Goal: Task Accomplishment & Management: Use online tool/utility

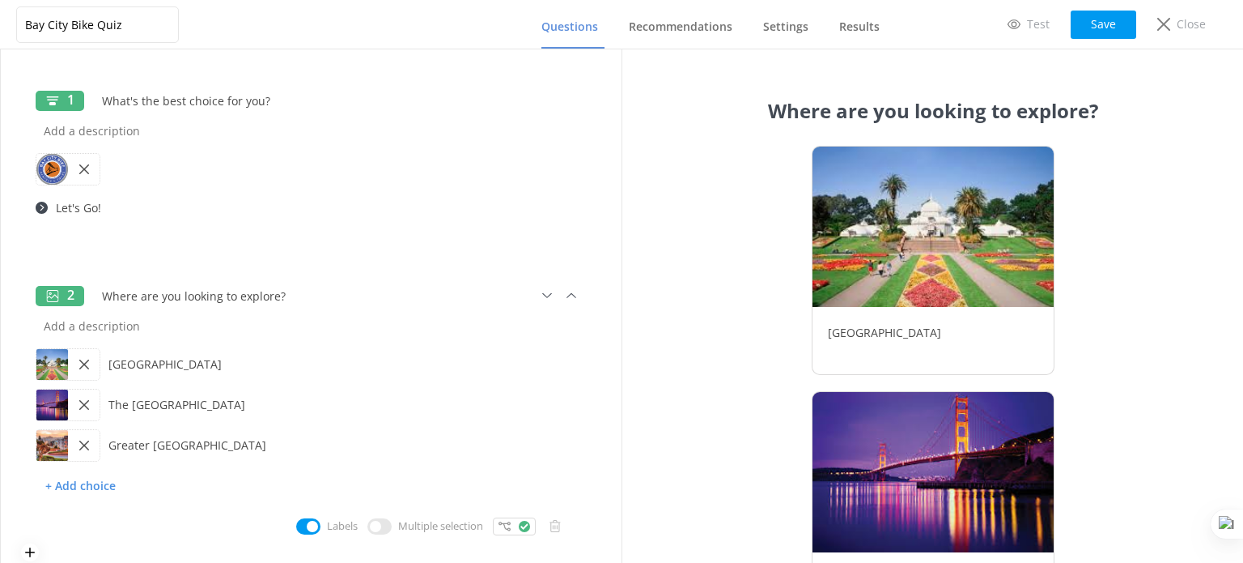
click at [56, 365] on div at bounding box center [52, 364] width 32 height 31
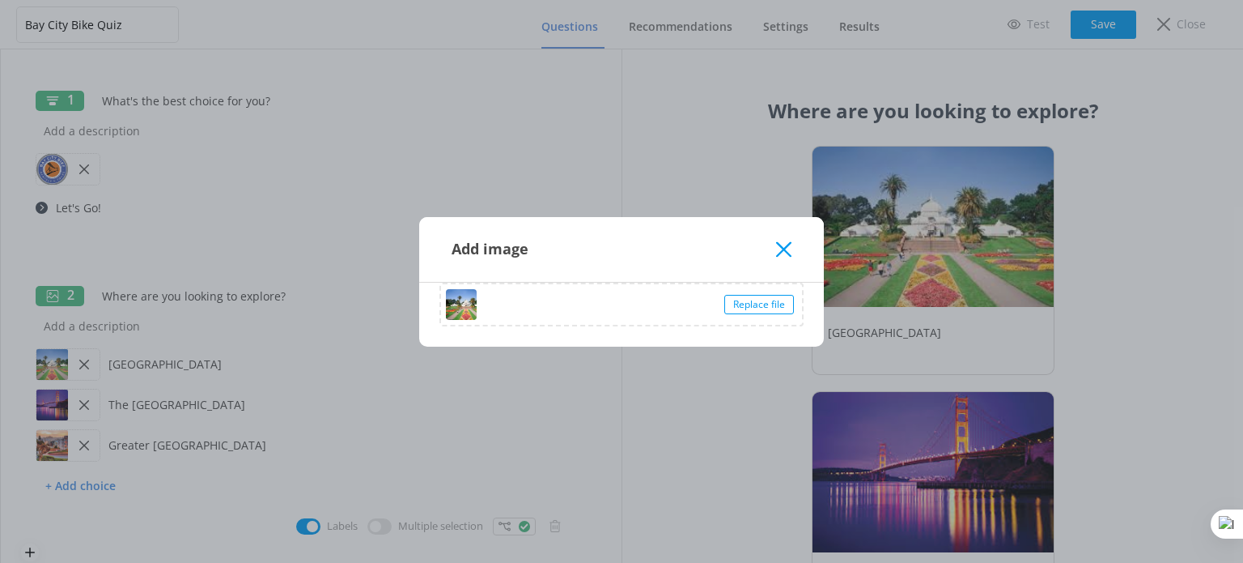
click at [793, 304] on div "Replace file" at bounding box center [760, 304] width 70 height 19
click at [787, 248] on icon at bounding box center [783, 249] width 15 height 16
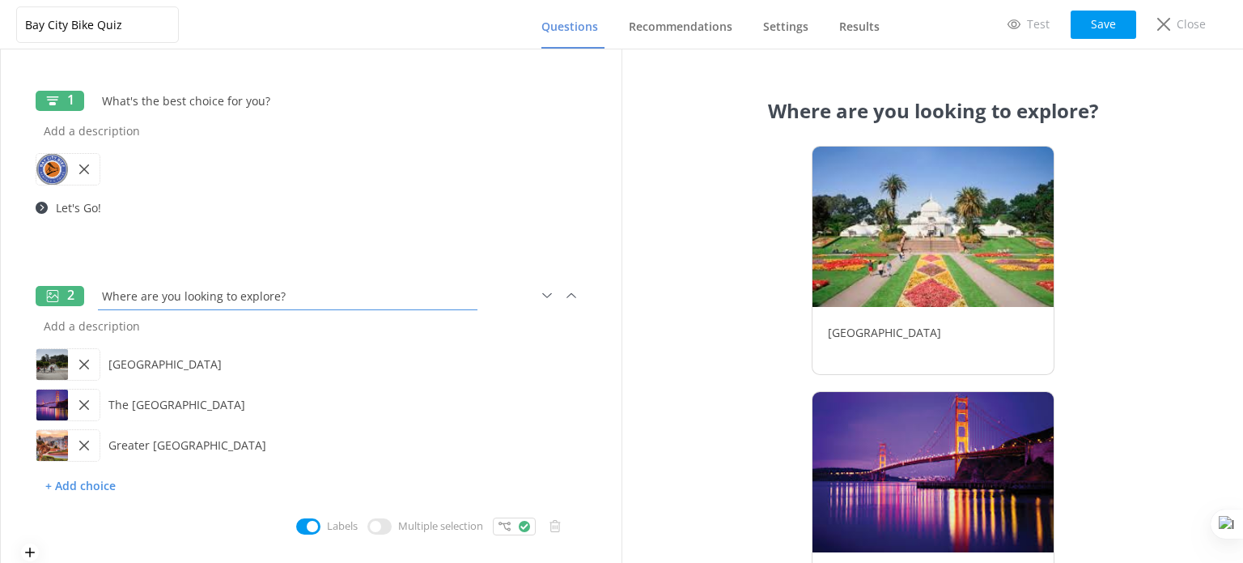
click at [285, 298] on input "Where are you looking to explore?" at bounding box center [288, 296] width 388 height 36
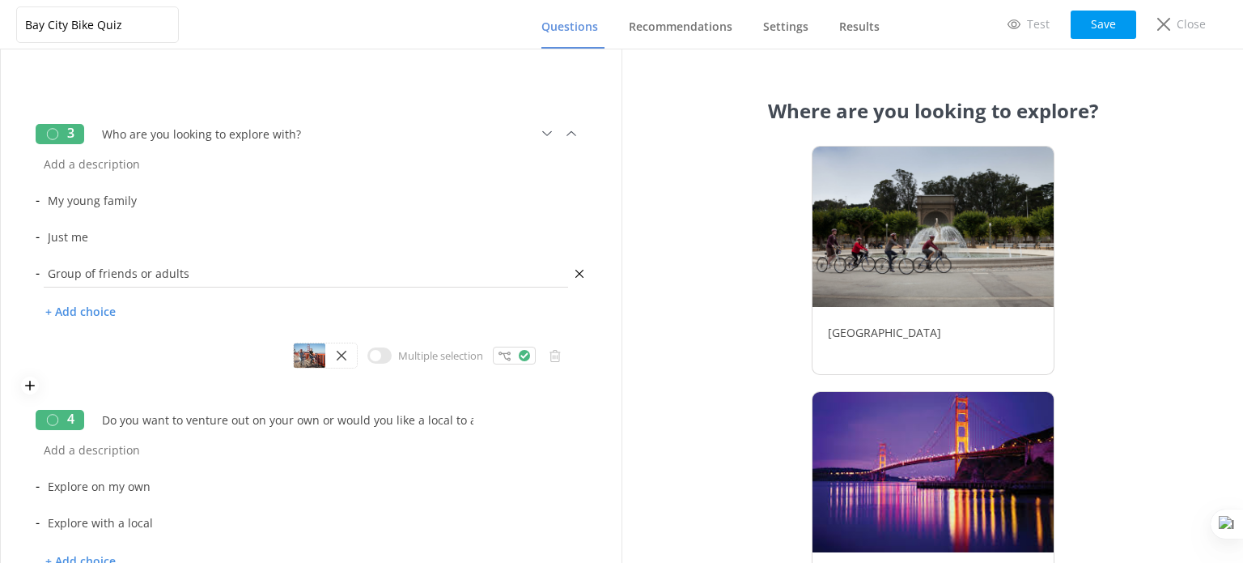
scroll to position [445, 0]
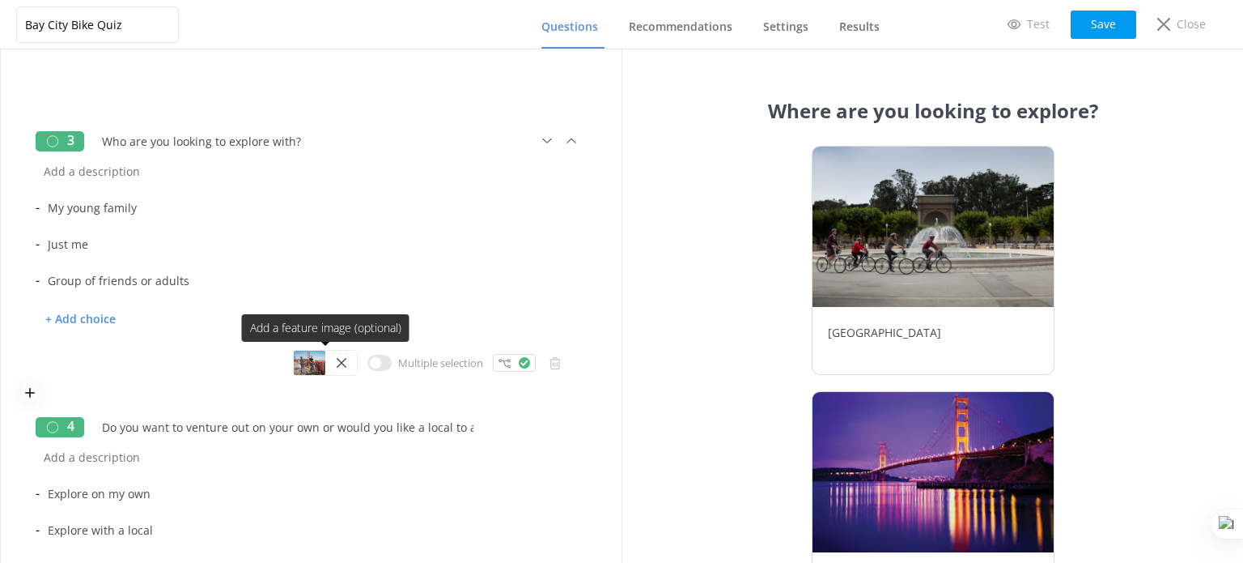
click at [303, 364] on div at bounding box center [310, 363] width 32 height 24
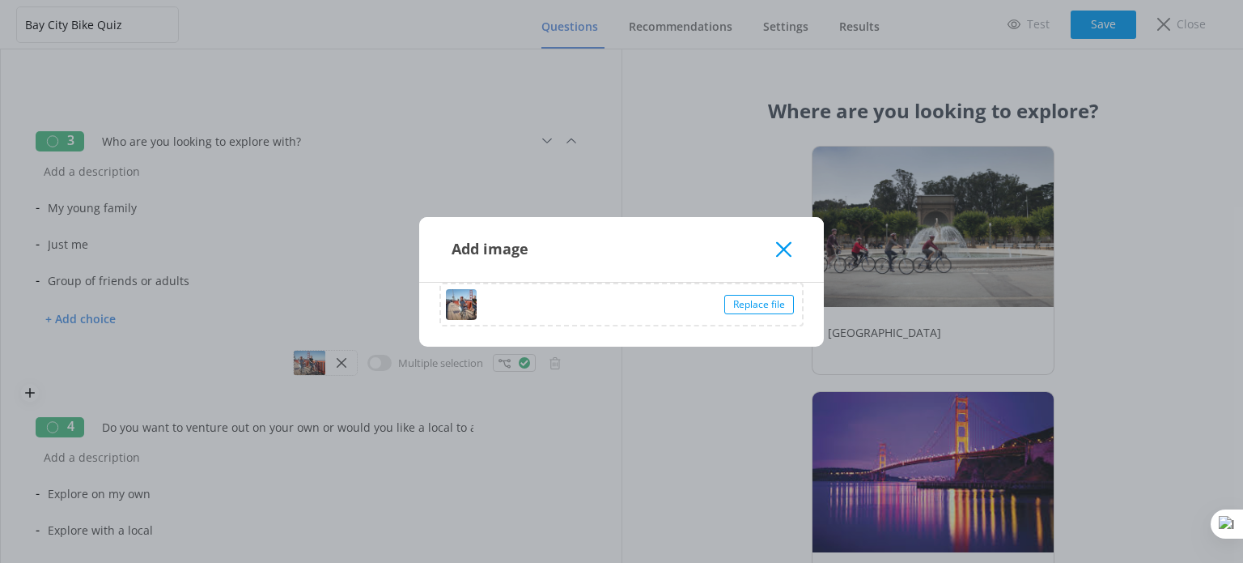
click at [753, 304] on div "Replace file" at bounding box center [760, 304] width 70 height 19
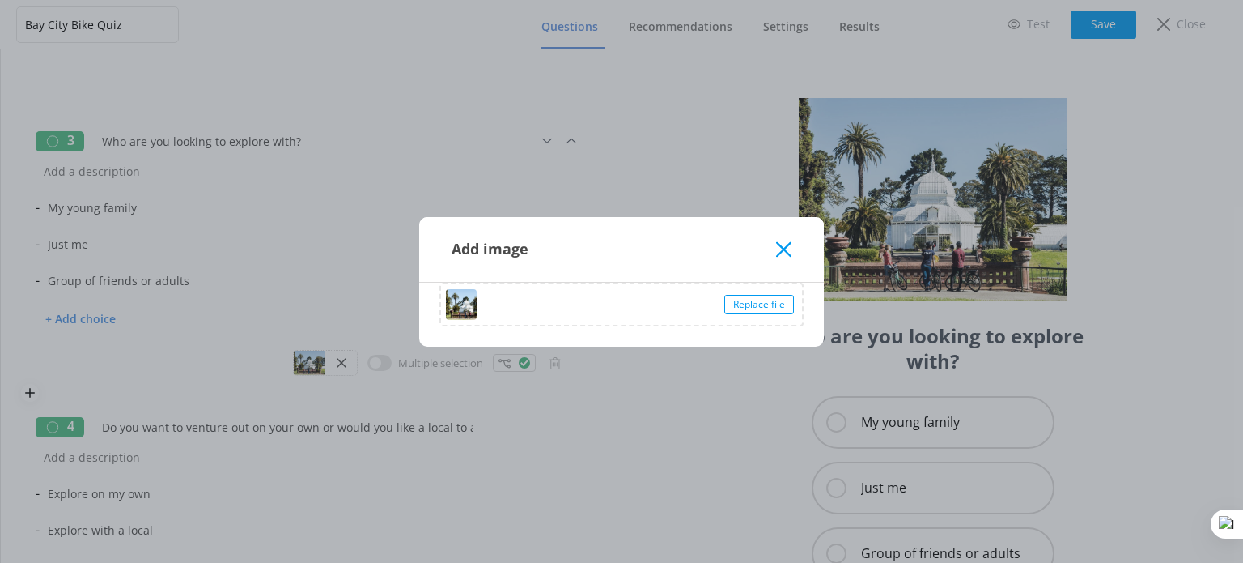
click at [775, 253] on div "Add image" at bounding box center [614, 249] width 325 height 27
click at [781, 253] on icon at bounding box center [783, 249] width 15 height 16
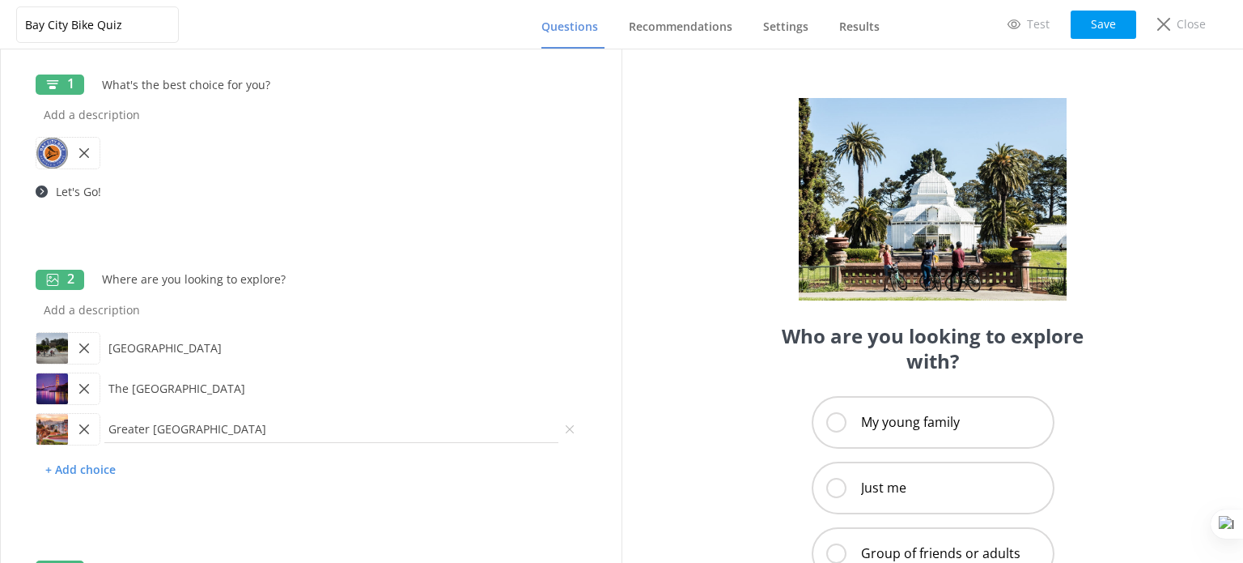
scroll to position [19, 0]
click at [87, 384] on icon at bounding box center [84, 385] width 10 height 10
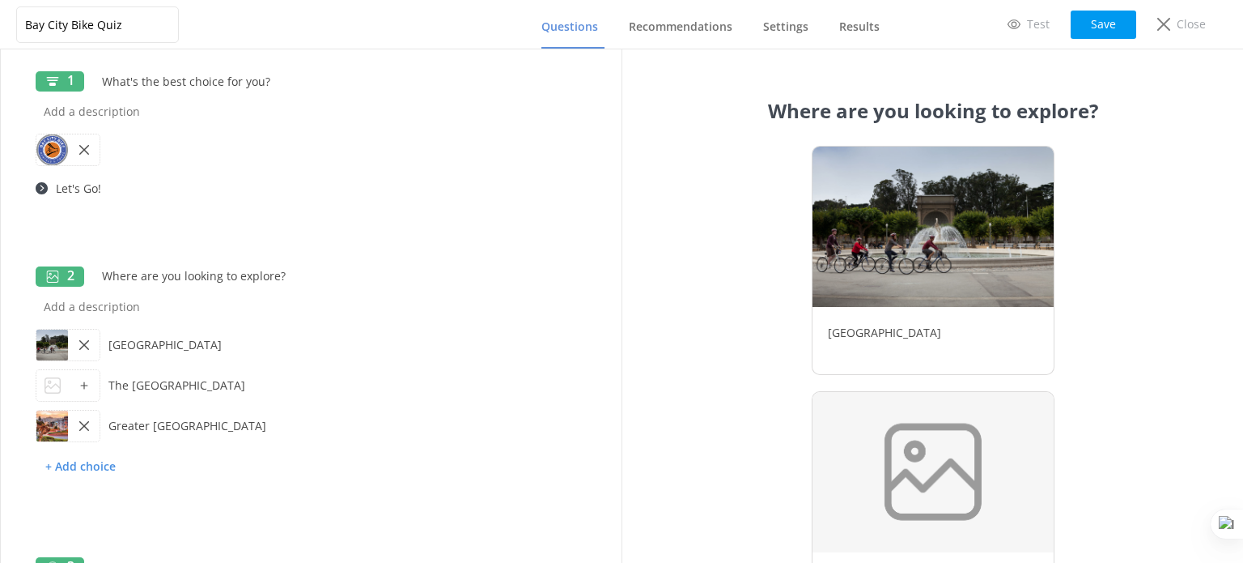
click at [55, 379] on icon at bounding box center [53, 385] width 16 height 16
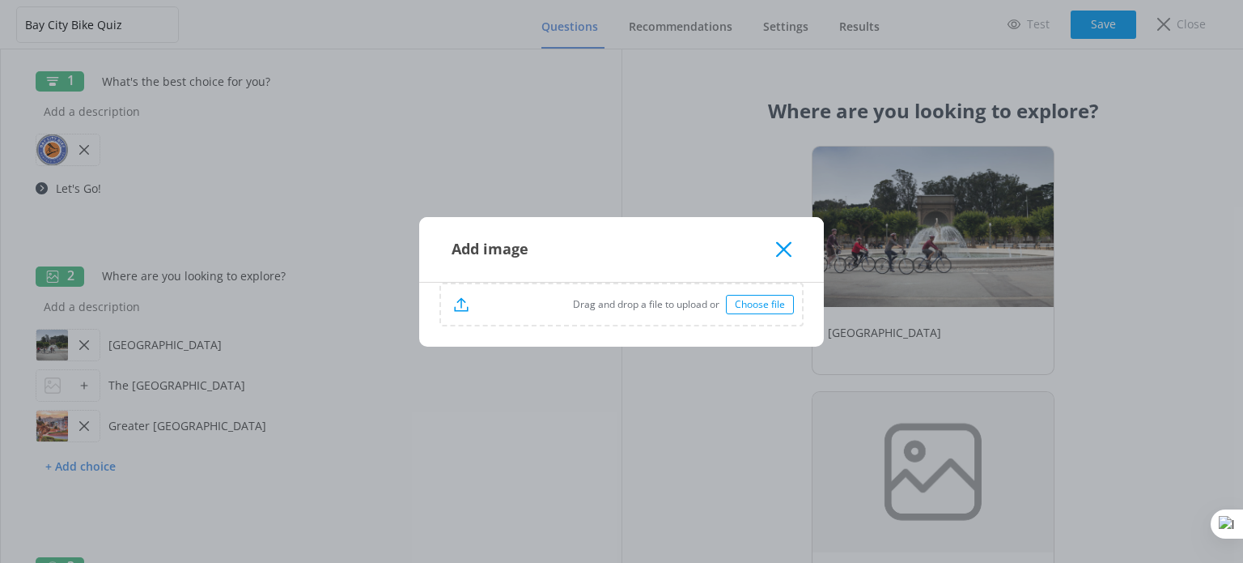
click at [774, 304] on div "Choose file" at bounding box center [760, 304] width 68 height 19
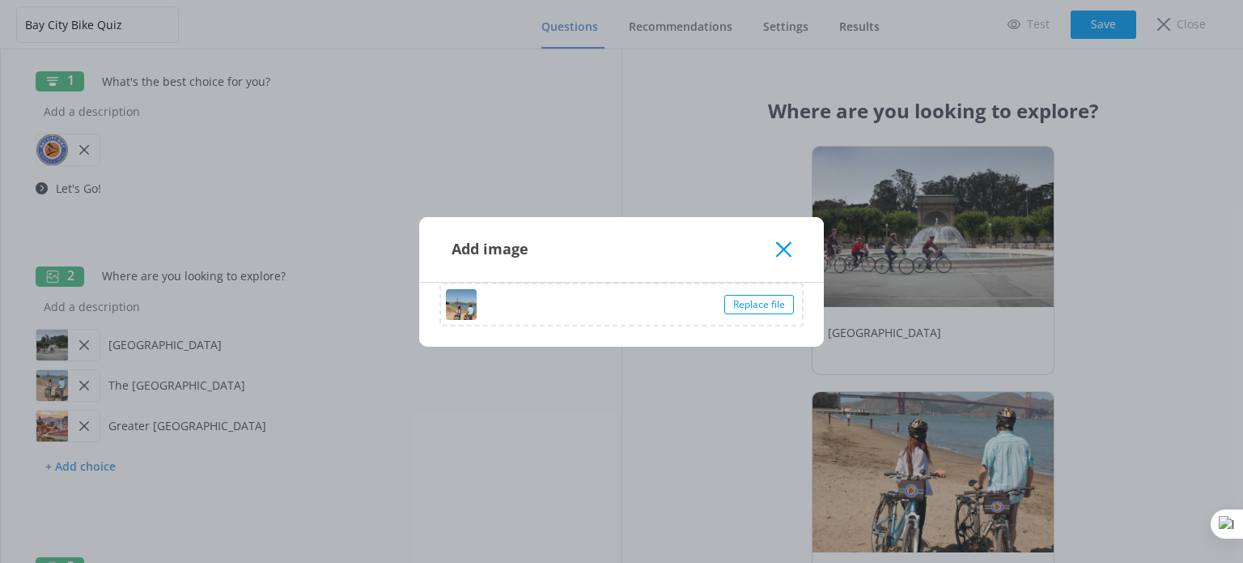
click at [784, 244] on icon at bounding box center [783, 249] width 15 height 16
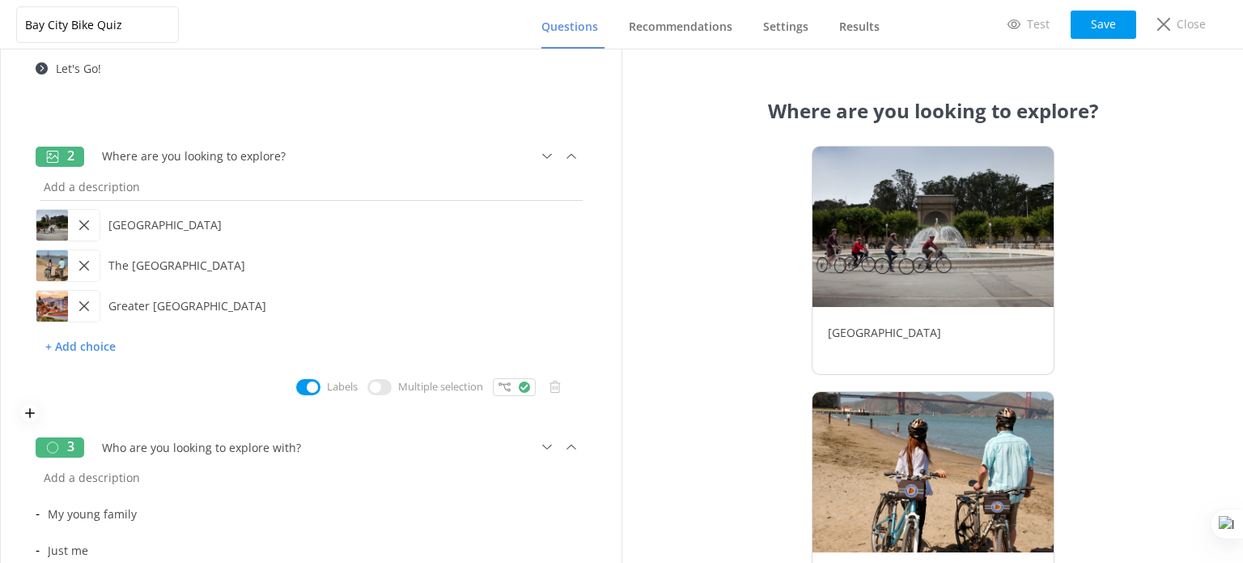
scroll to position [162, 0]
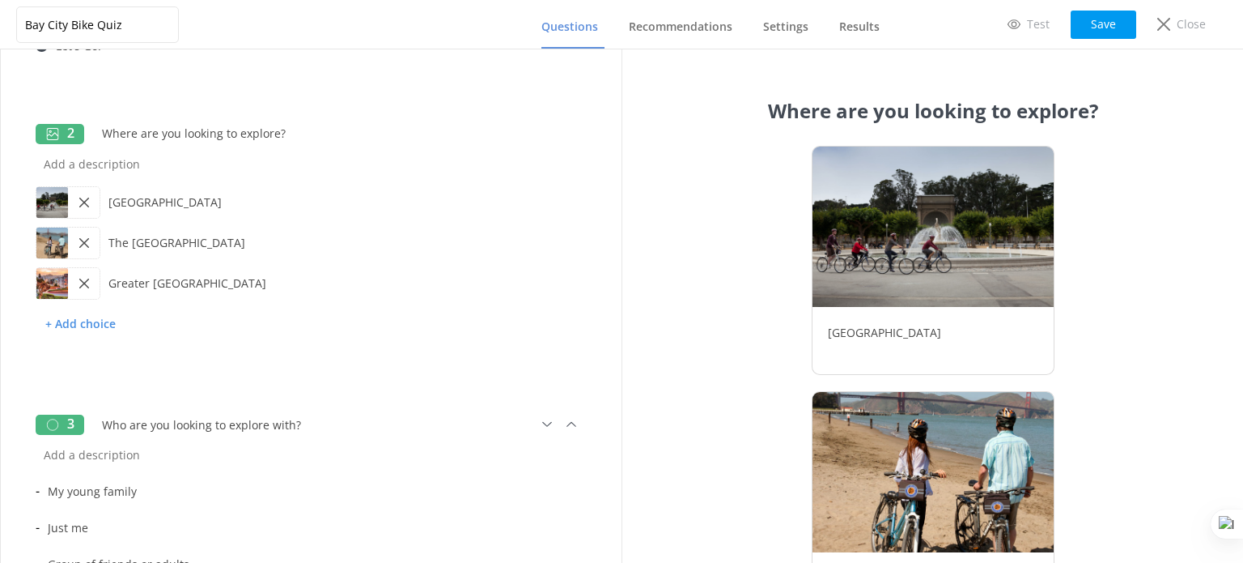
click at [80, 286] on use at bounding box center [84, 283] width 10 height 10
click at [62, 284] on div at bounding box center [52, 283] width 32 height 31
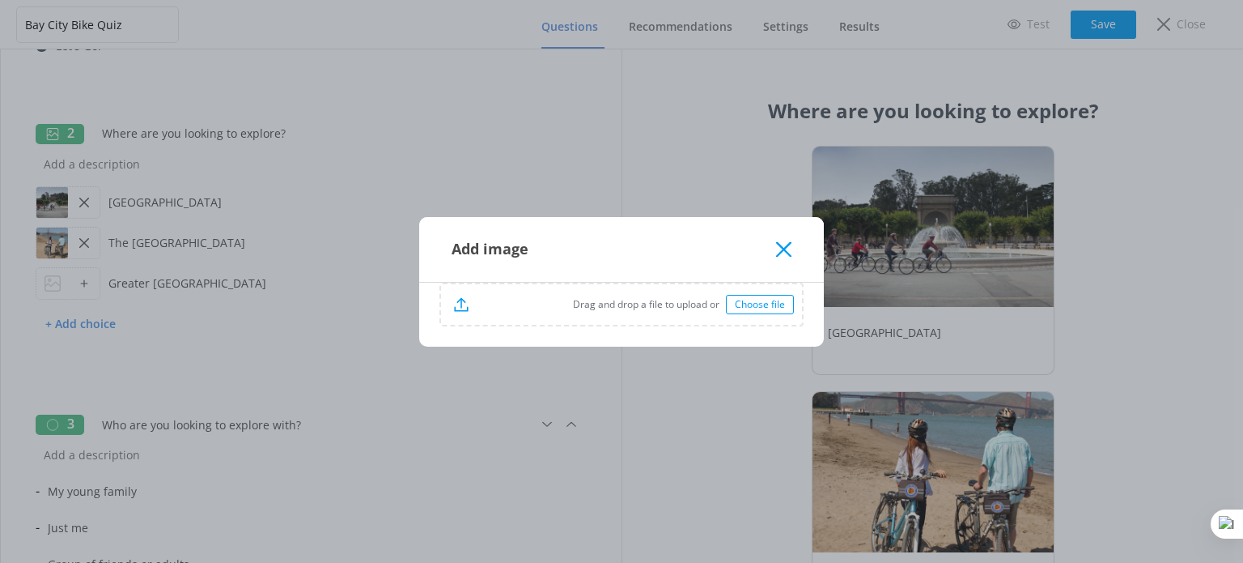
click at [755, 309] on div "Choose file" at bounding box center [760, 304] width 68 height 19
click at [747, 307] on div "Choose file" at bounding box center [760, 304] width 68 height 19
click at [759, 304] on div "Choose file" at bounding box center [760, 304] width 68 height 19
click at [786, 247] on use at bounding box center [783, 248] width 15 height 15
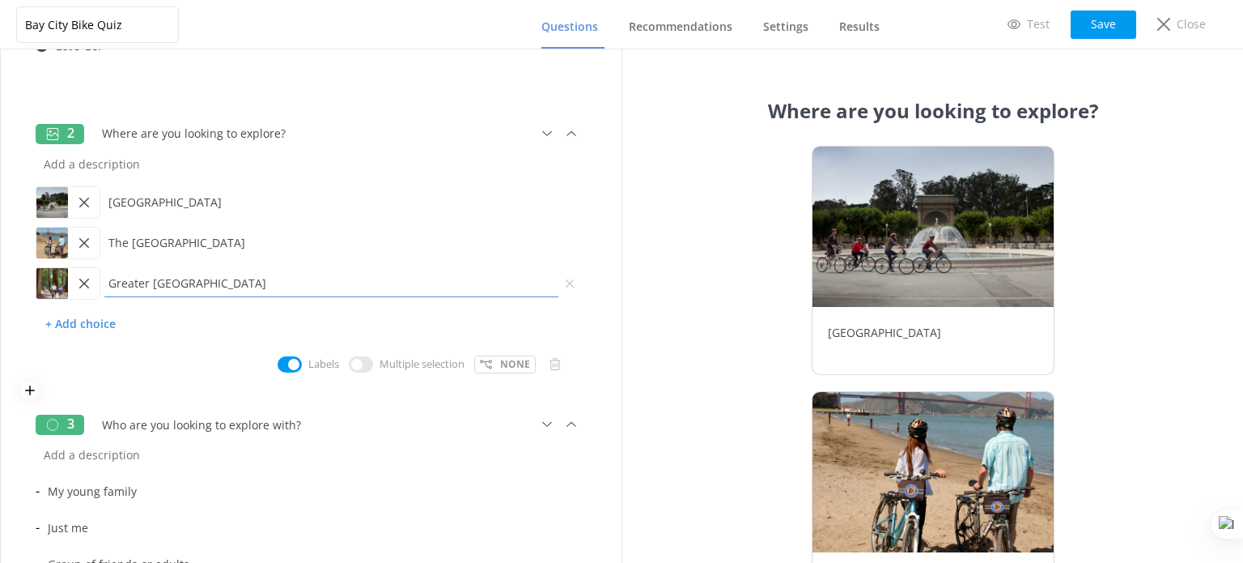
click at [341, 275] on input "Greater San Francisco" at bounding box center [331, 283] width 462 height 36
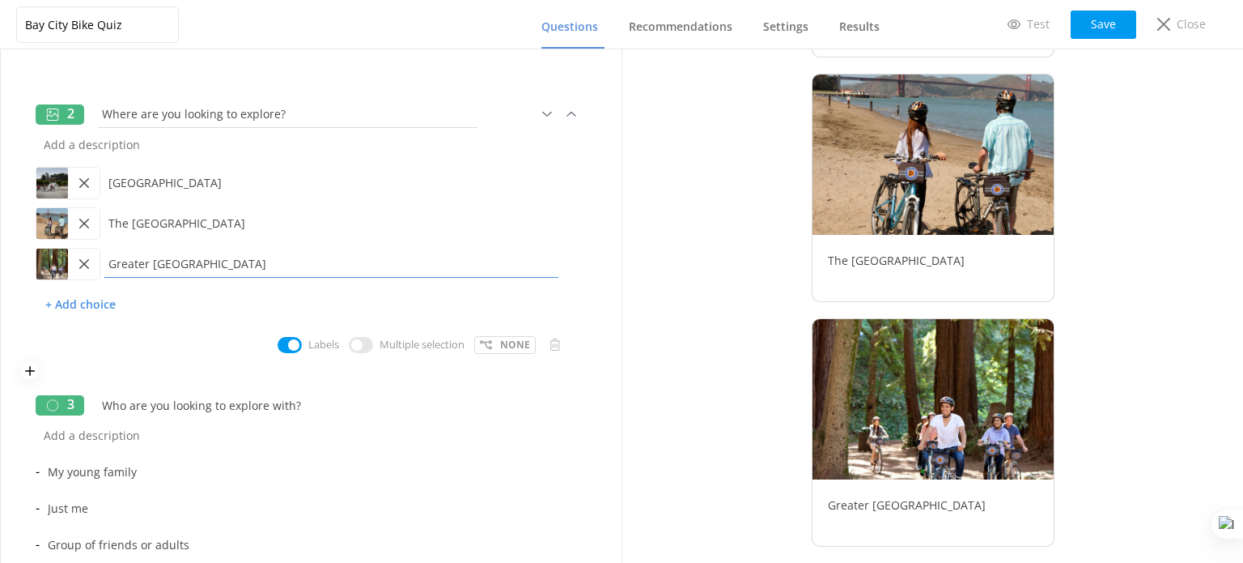
scroll to position [0, 0]
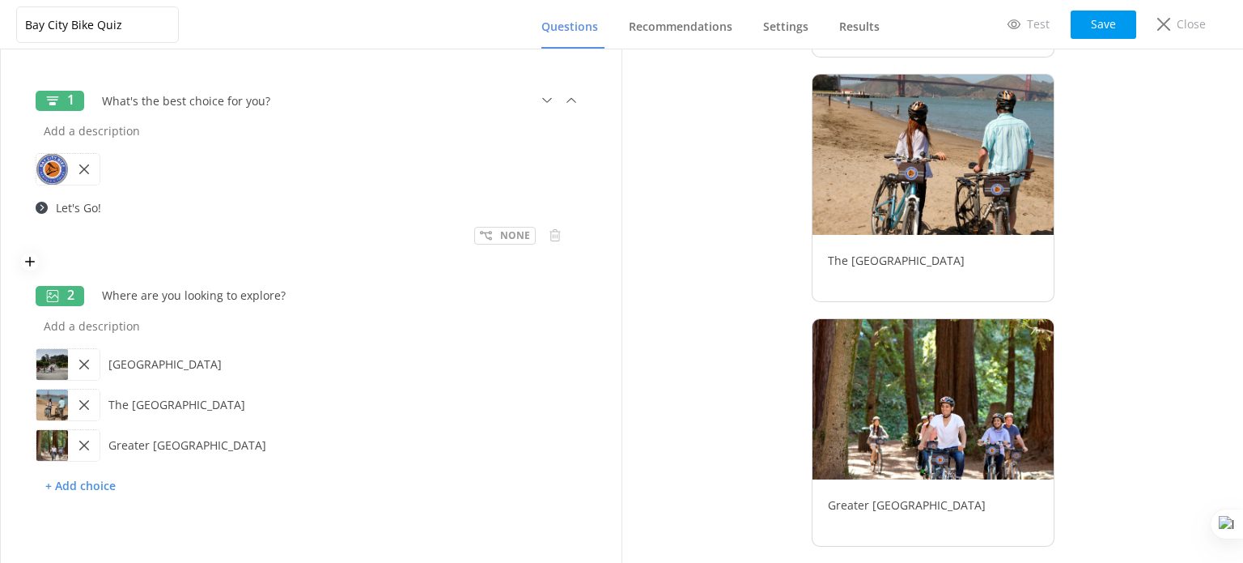
click at [71, 170] on div at bounding box center [84, 169] width 32 height 31
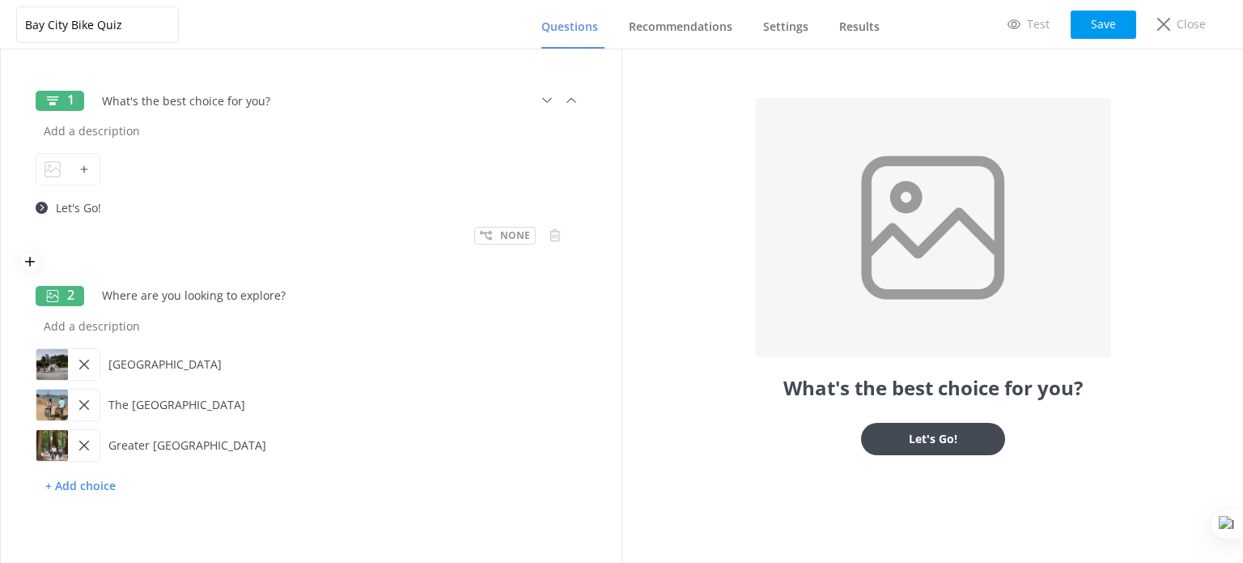
click at [50, 173] on icon at bounding box center [53, 169] width 16 height 16
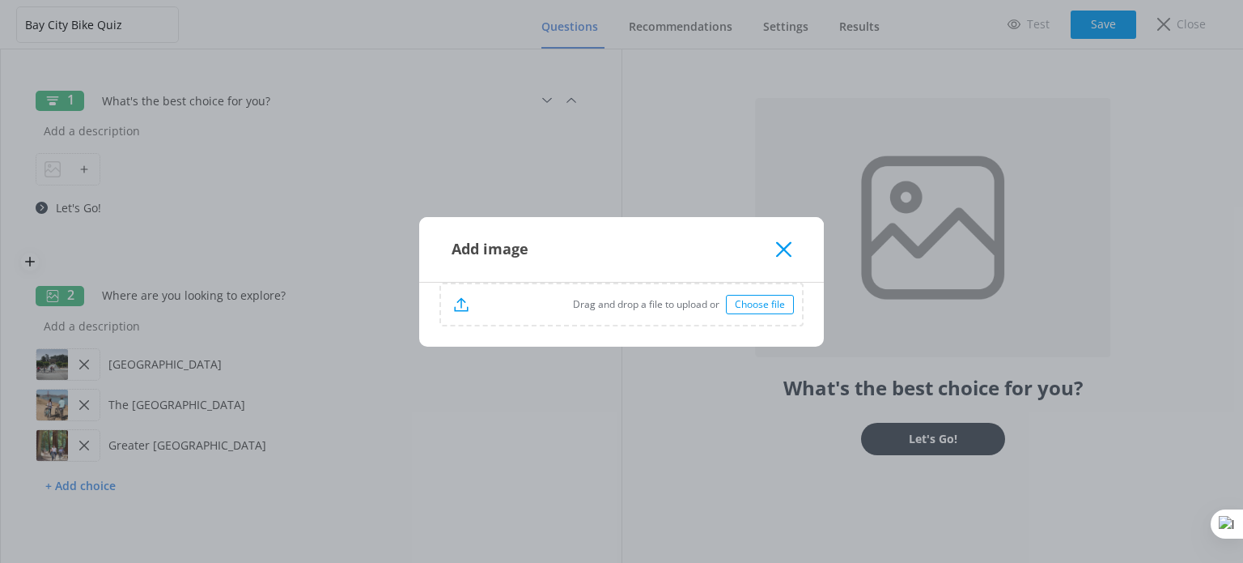
click at [762, 312] on div "Choose file" at bounding box center [760, 304] width 68 height 19
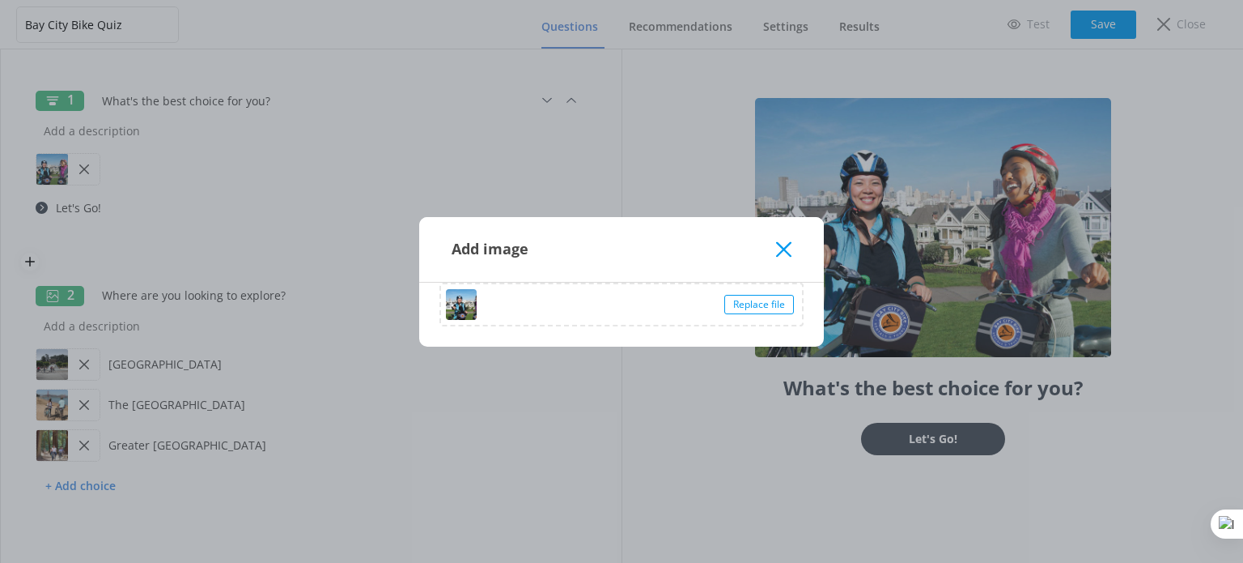
click at [784, 258] on div "Add image" at bounding box center [621, 249] width 405 height 65
click at [784, 253] on icon at bounding box center [783, 249] width 15 height 16
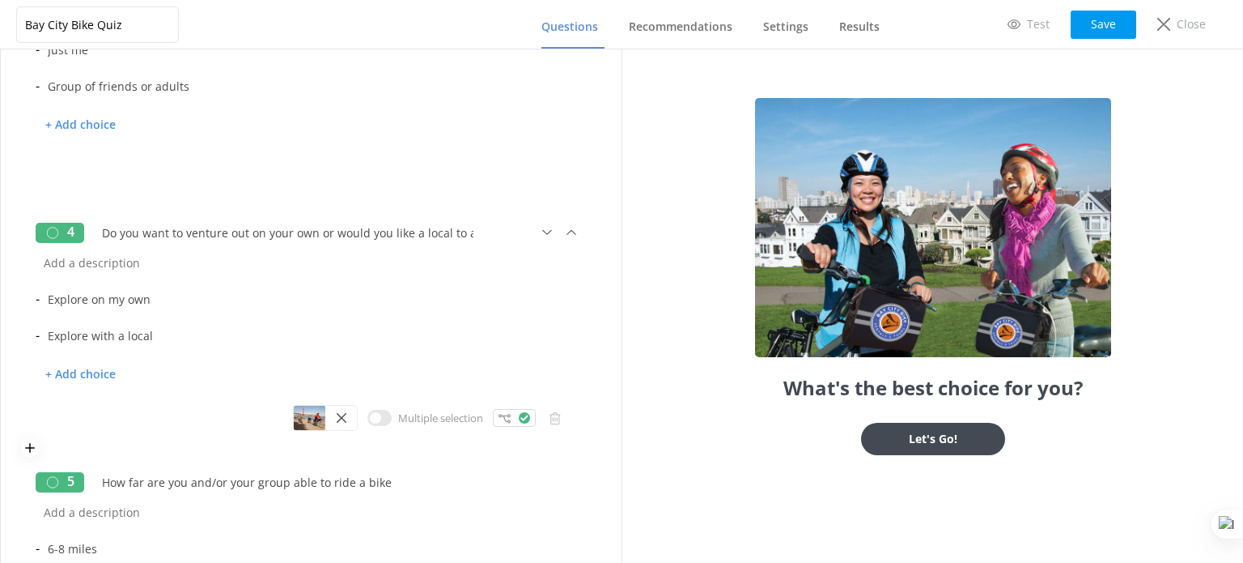
scroll to position [648, 0]
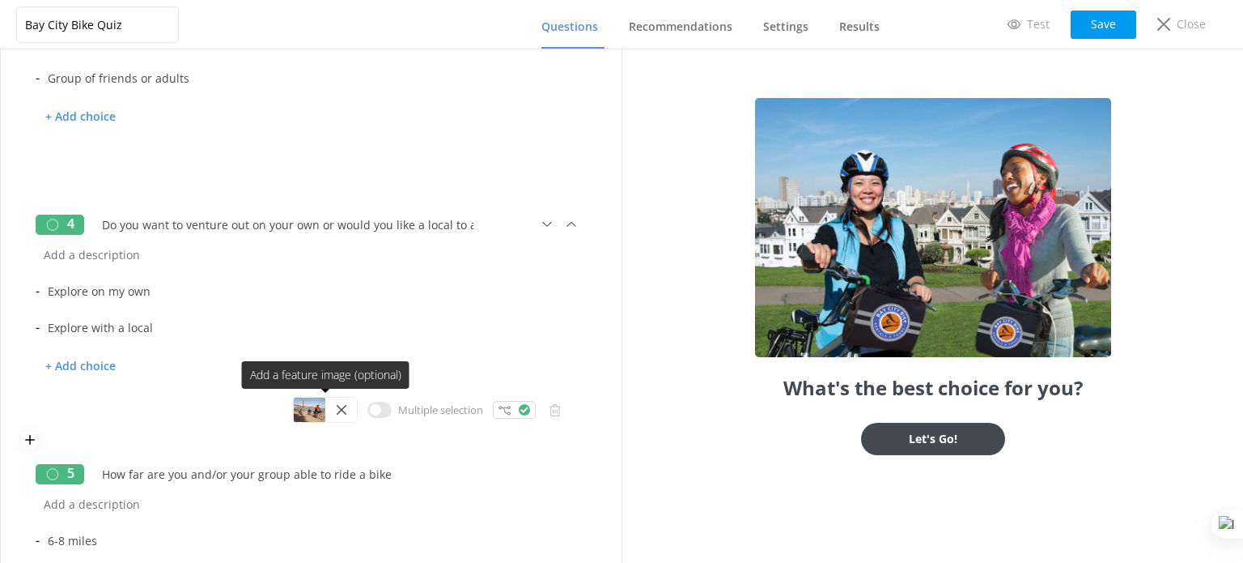
click at [299, 404] on div at bounding box center [310, 409] width 32 height 24
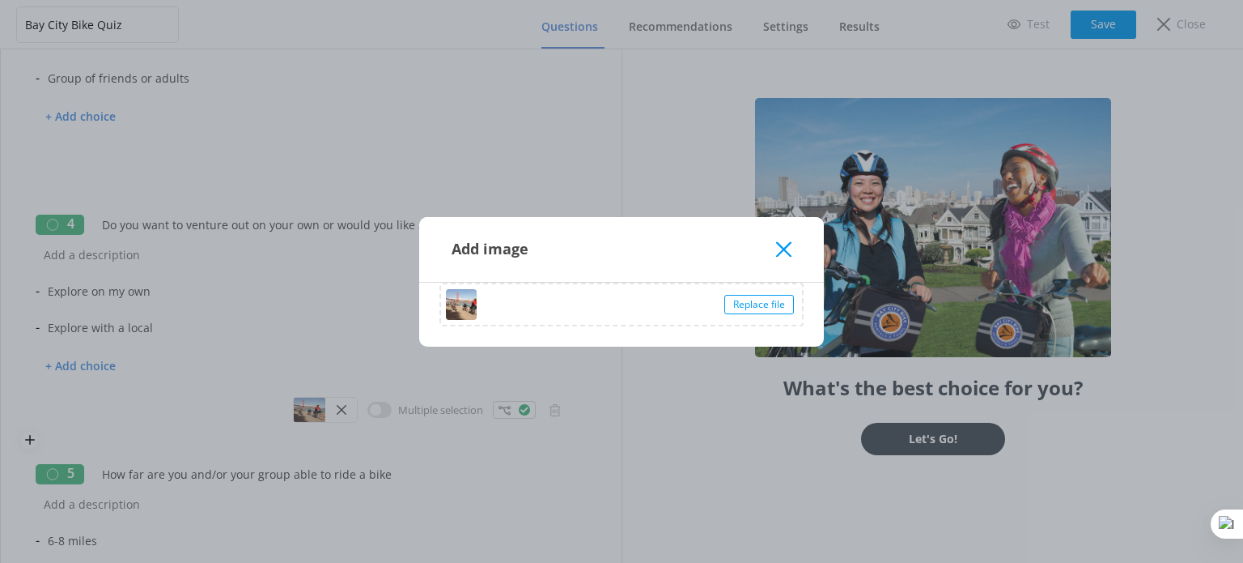
click at [759, 296] on div "Replace file" at bounding box center [760, 304] width 70 height 19
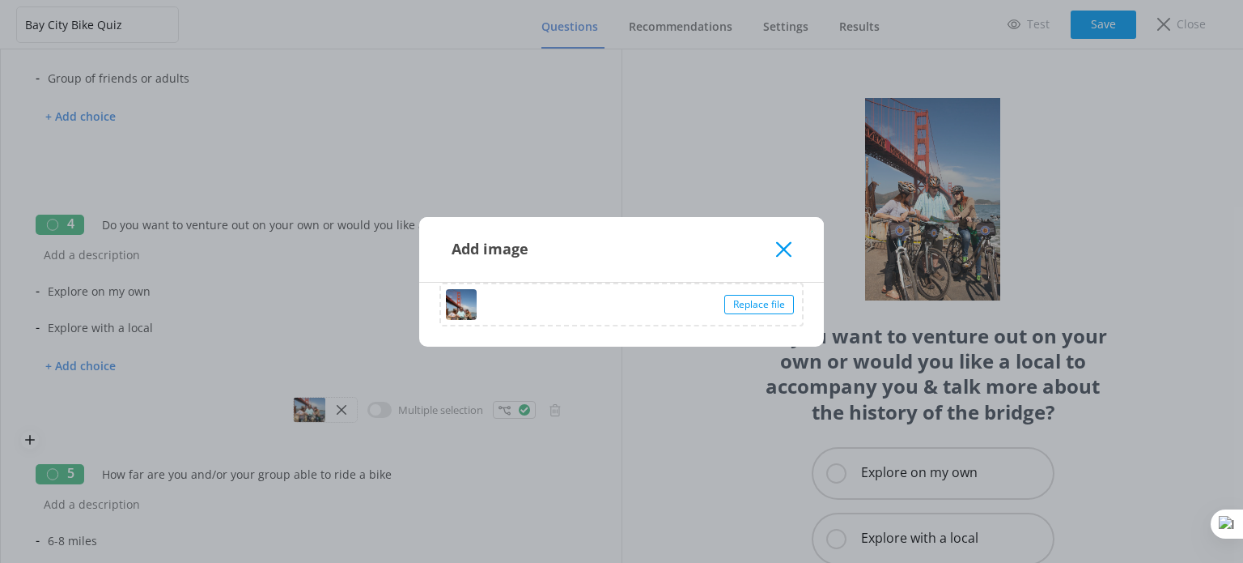
click at [797, 244] on div "Add image" at bounding box center [621, 249] width 405 height 65
click at [787, 246] on use at bounding box center [783, 248] width 15 height 15
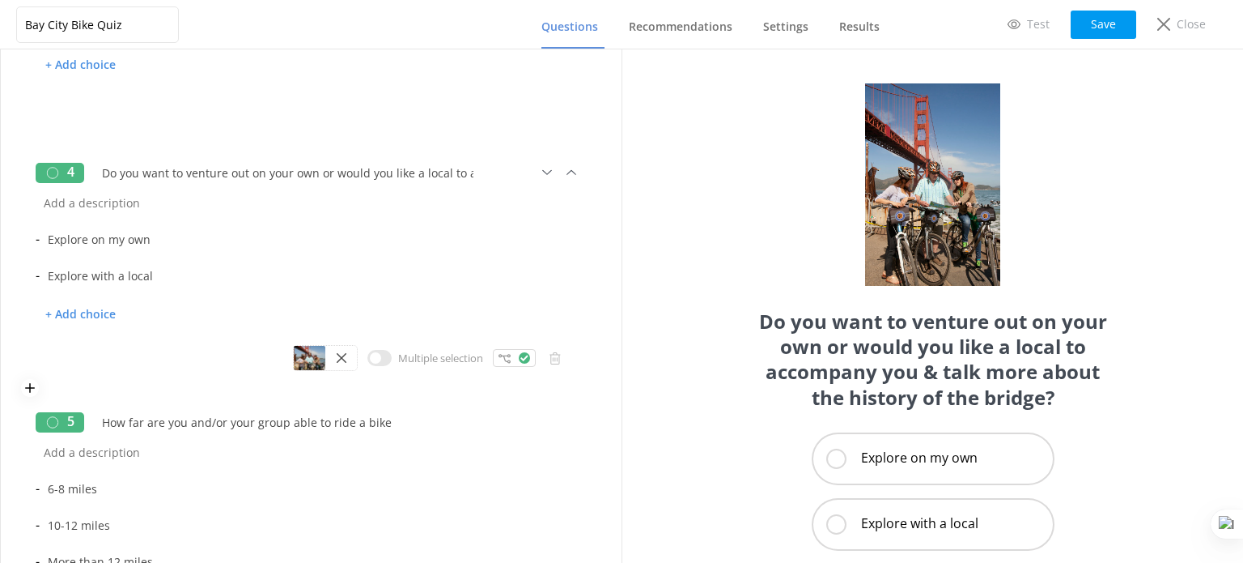
scroll to position [890, 0]
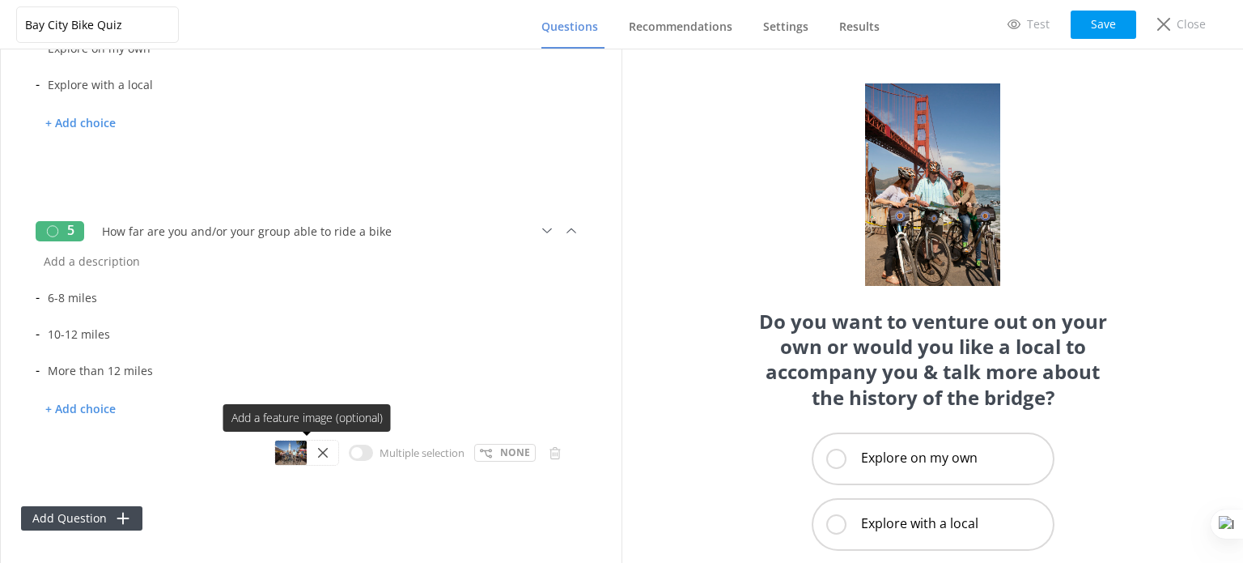
click at [284, 453] on div at bounding box center [291, 452] width 32 height 24
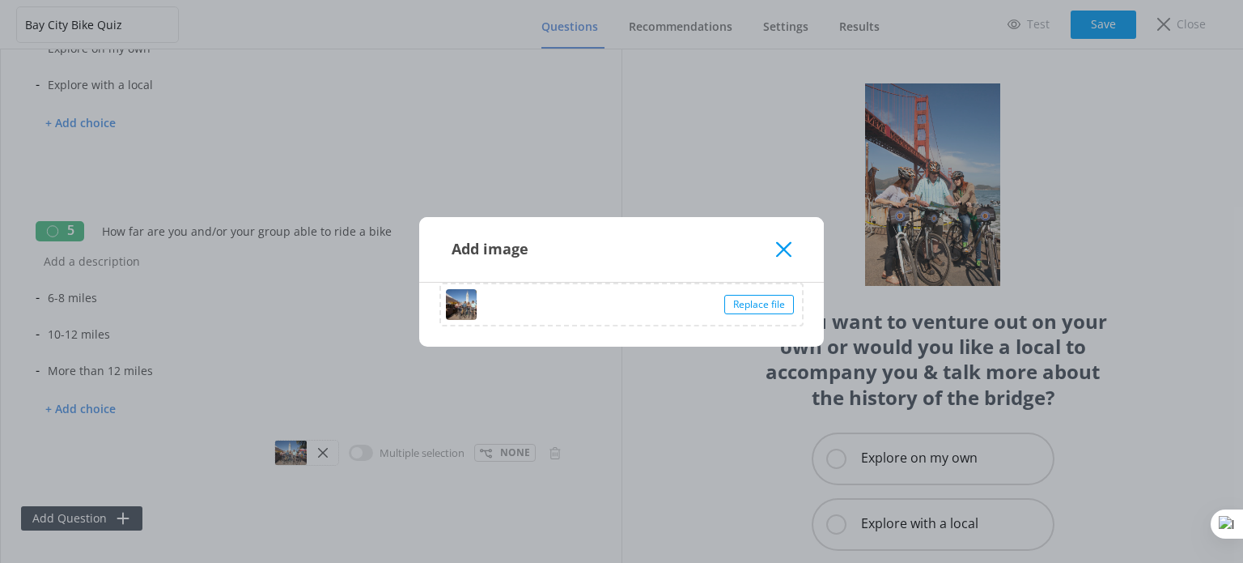
click at [784, 304] on div "Replace file" at bounding box center [760, 304] width 70 height 19
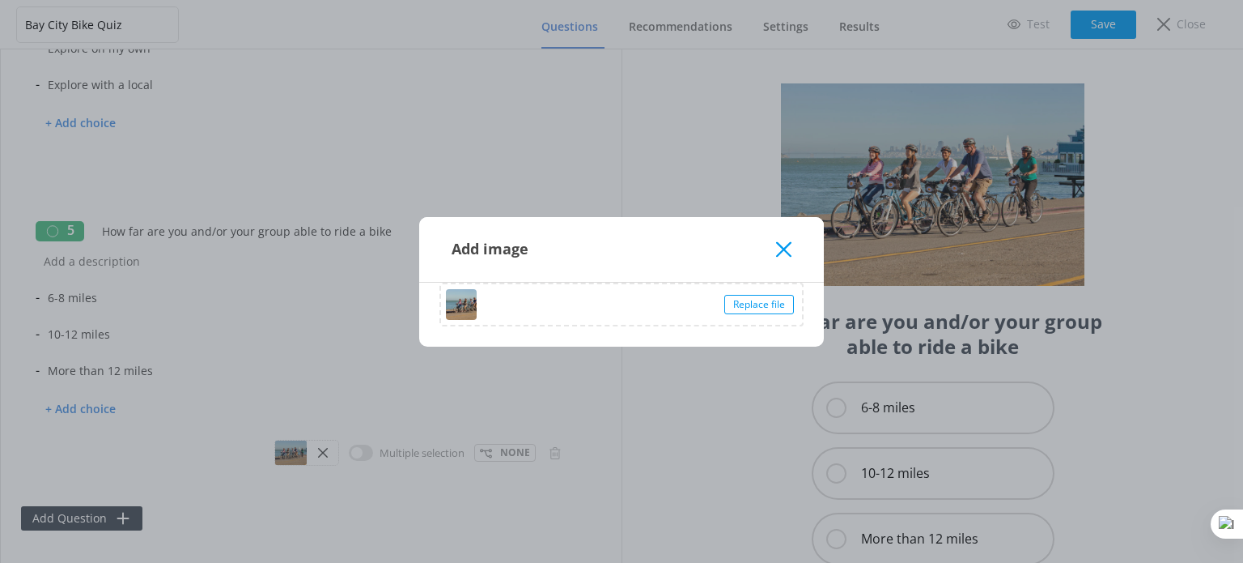
click at [791, 246] on icon at bounding box center [783, 249] width 15 height 16
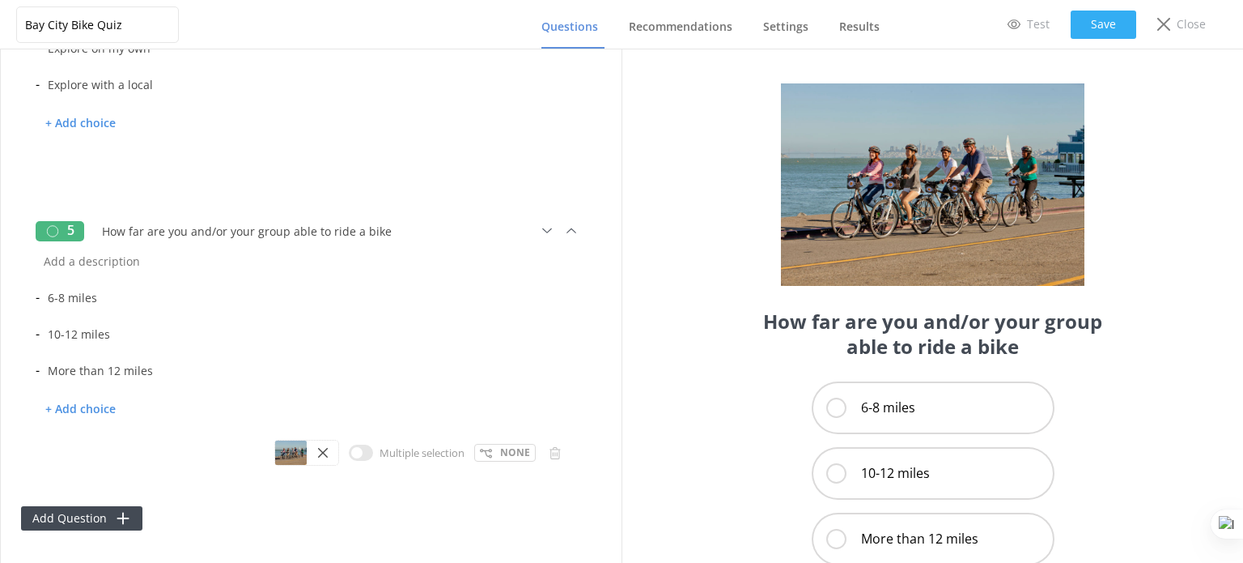
click at [1110, 22] on button "Save" at bounding box center [1104, 25] width 66 height 28
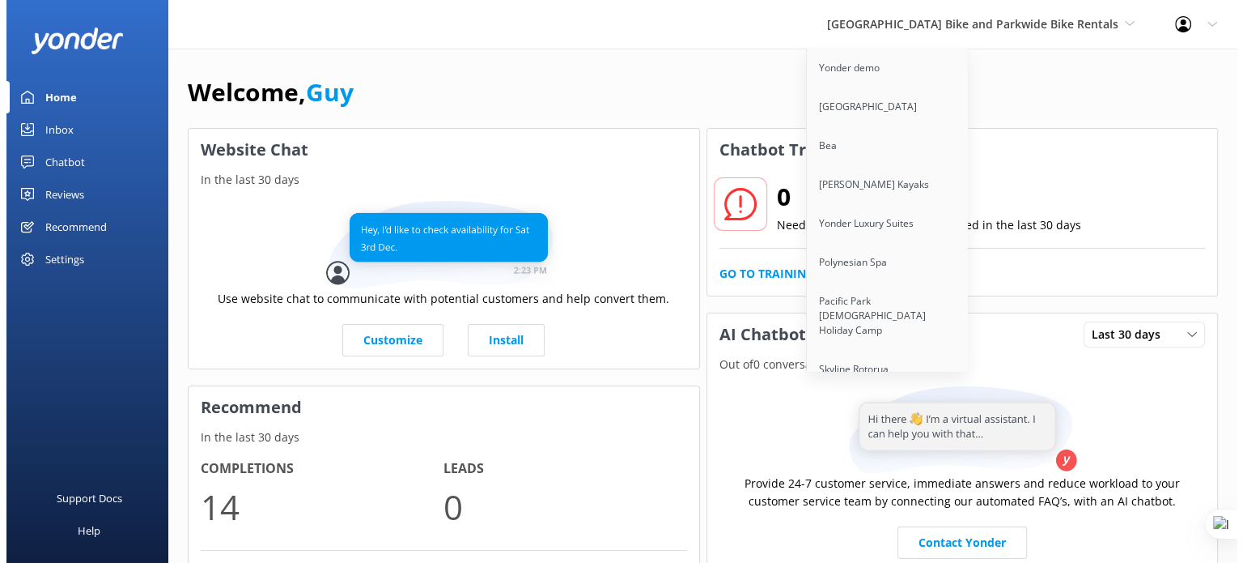
scroll to position [13069, 0]
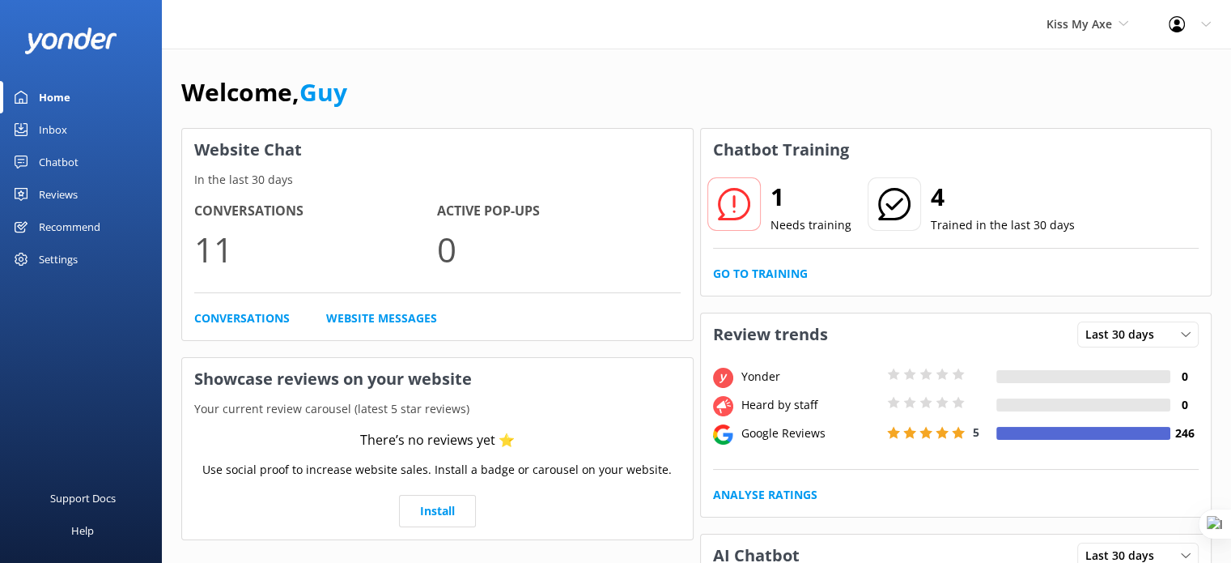
click at [65, 155] on div "Chatbot" at bounding box center [59, 162] width 40 height 32
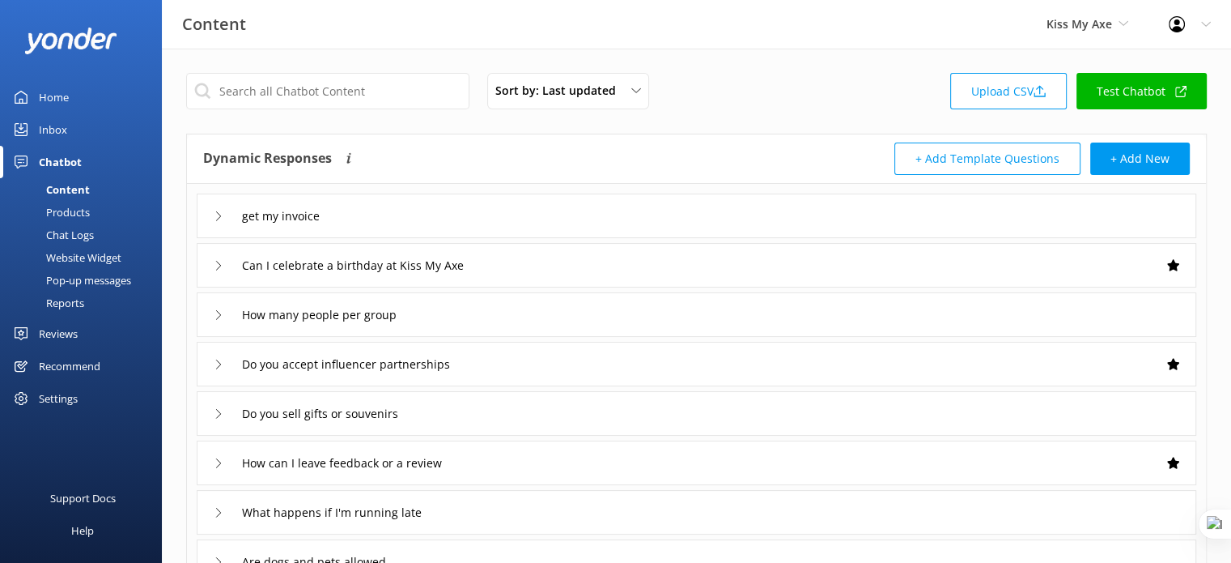
click at [79, 237] on div "Chat Logs" at bounding box center [52, 234] width 84 height 23
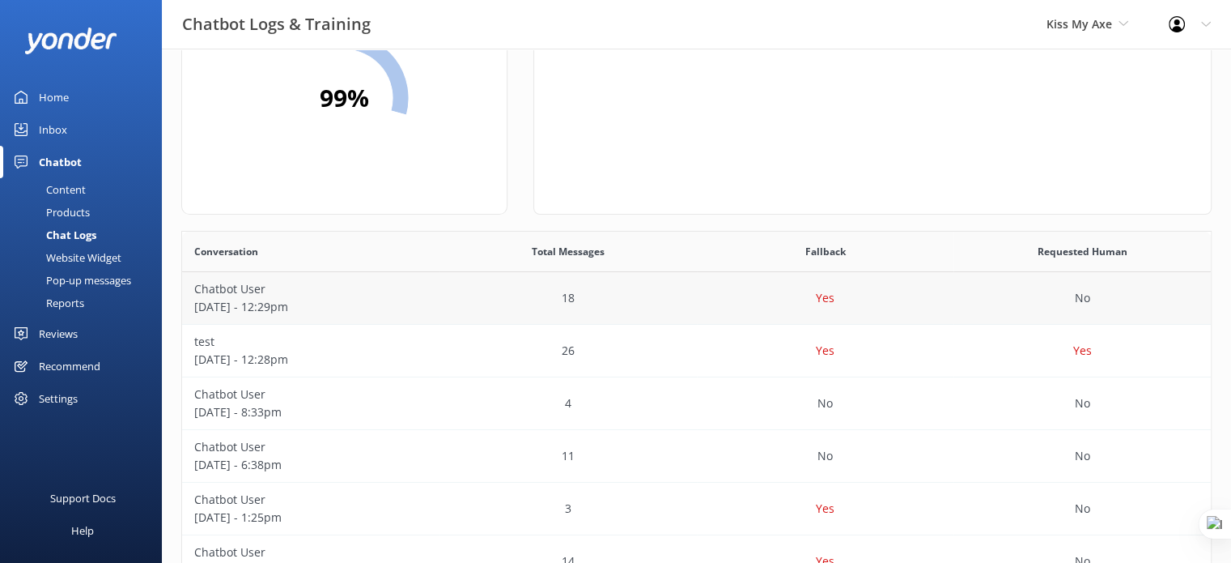
scroll to position [162, 0]
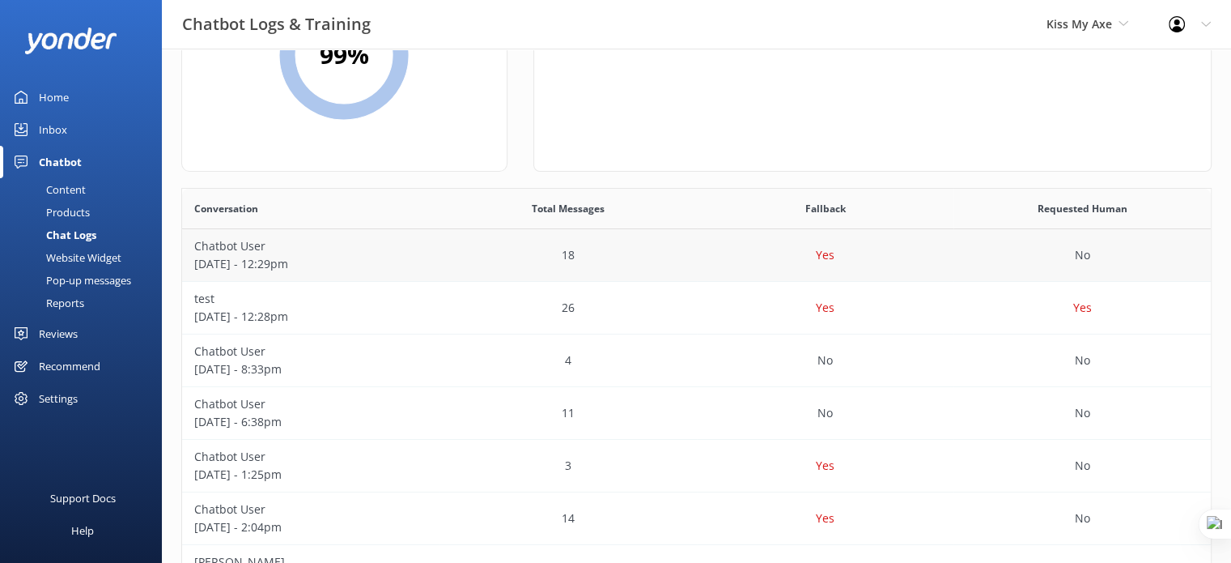
click at [453, 258] on div "18" at bounding box center [568, 255] width 257 height 53
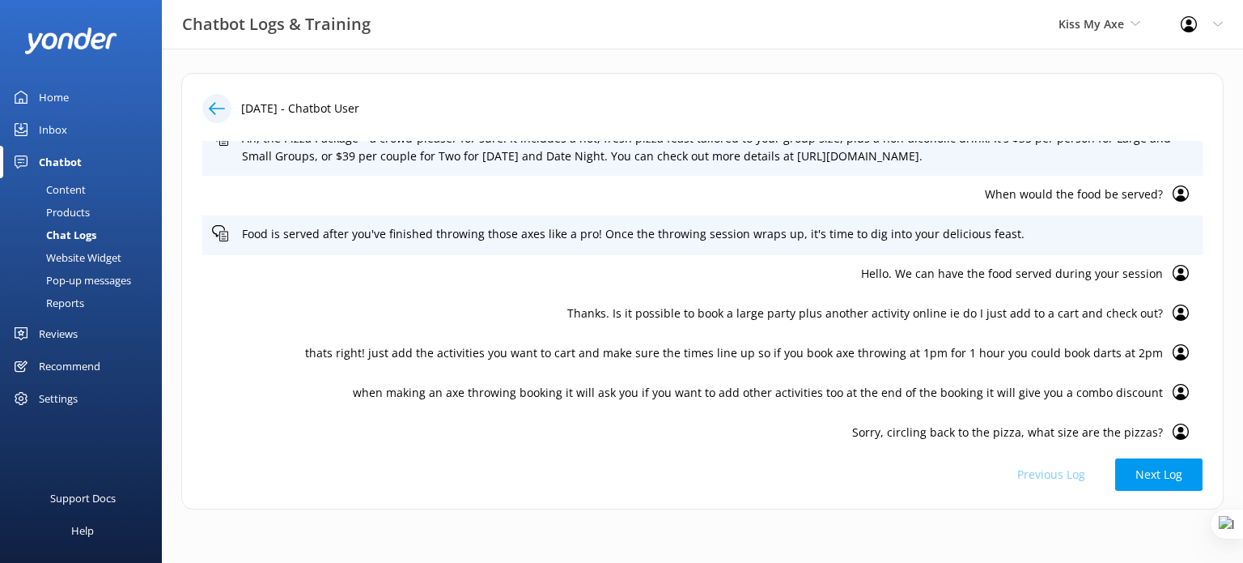
scroll to position [81, 0]
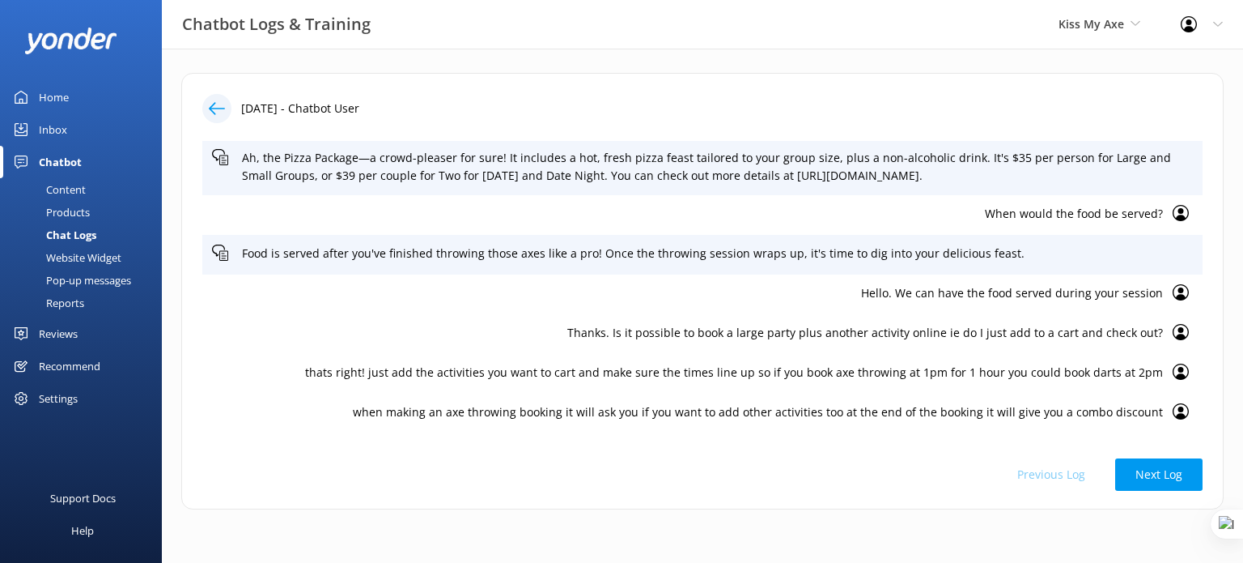
click at [1052, 212] on p "When would the food be served?" at bounding box center [687, 214] width 951 height 18
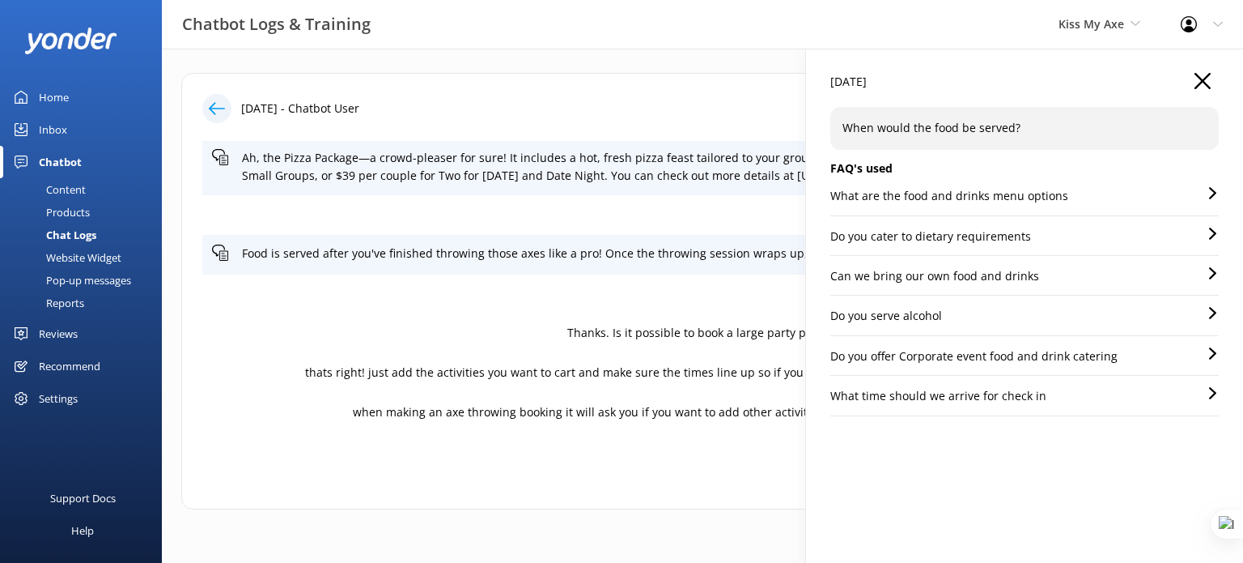
click at [995, 200] on p "What are the food and drinks menu options" at bounding box center [950, 196] width 238 height 18
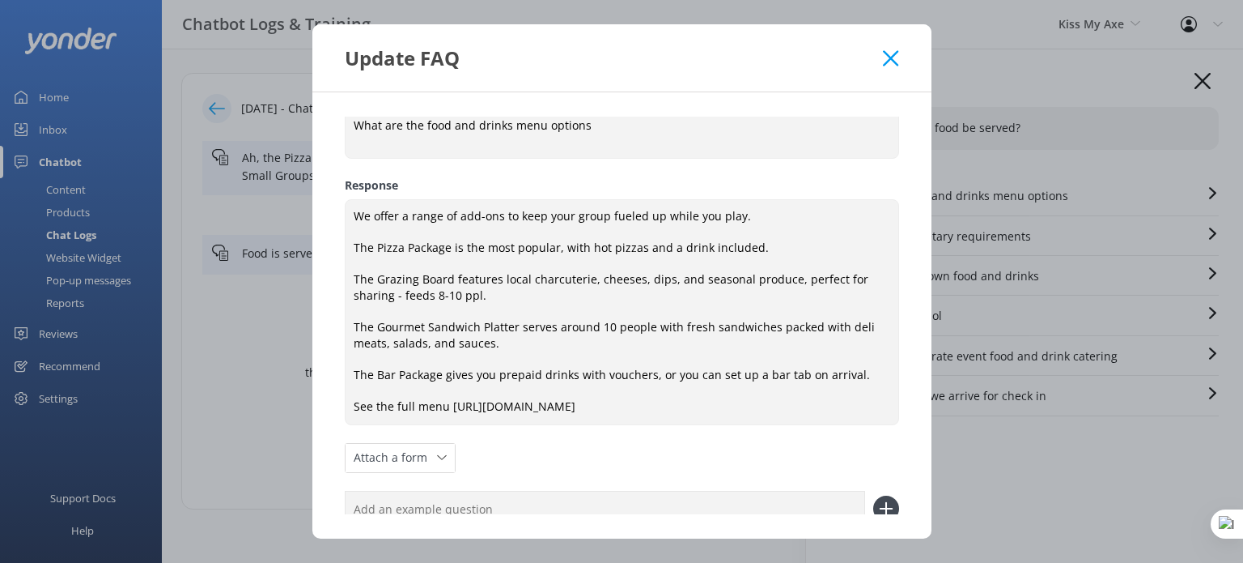
scroll to position [19, 0]
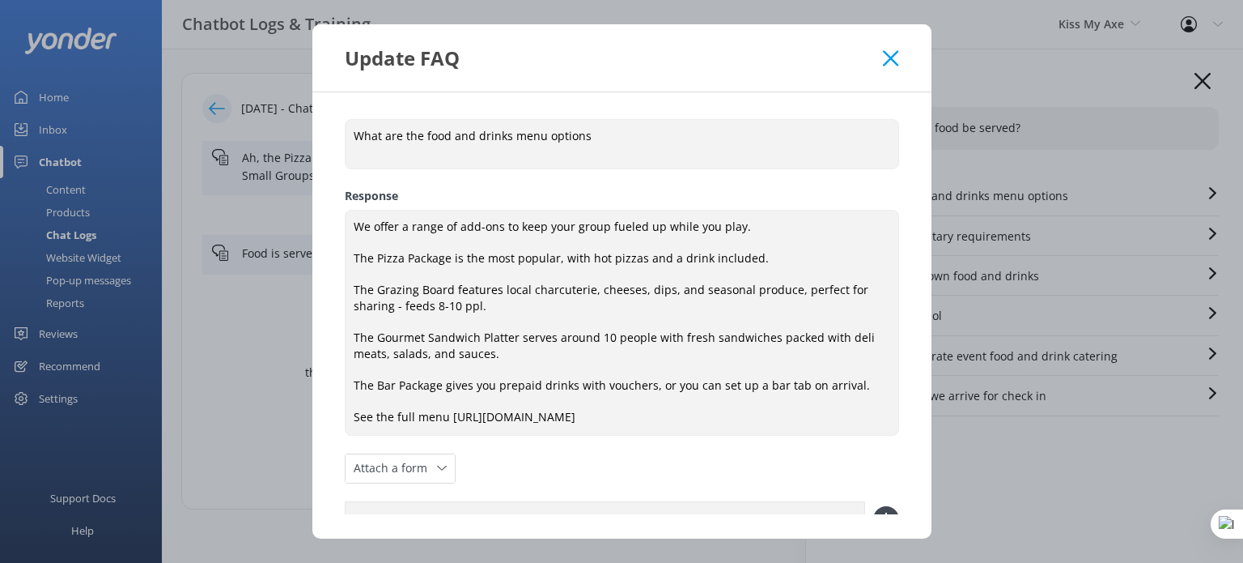
click at [893, 58] on use at bounding box center [890, 57] width 15 height 15
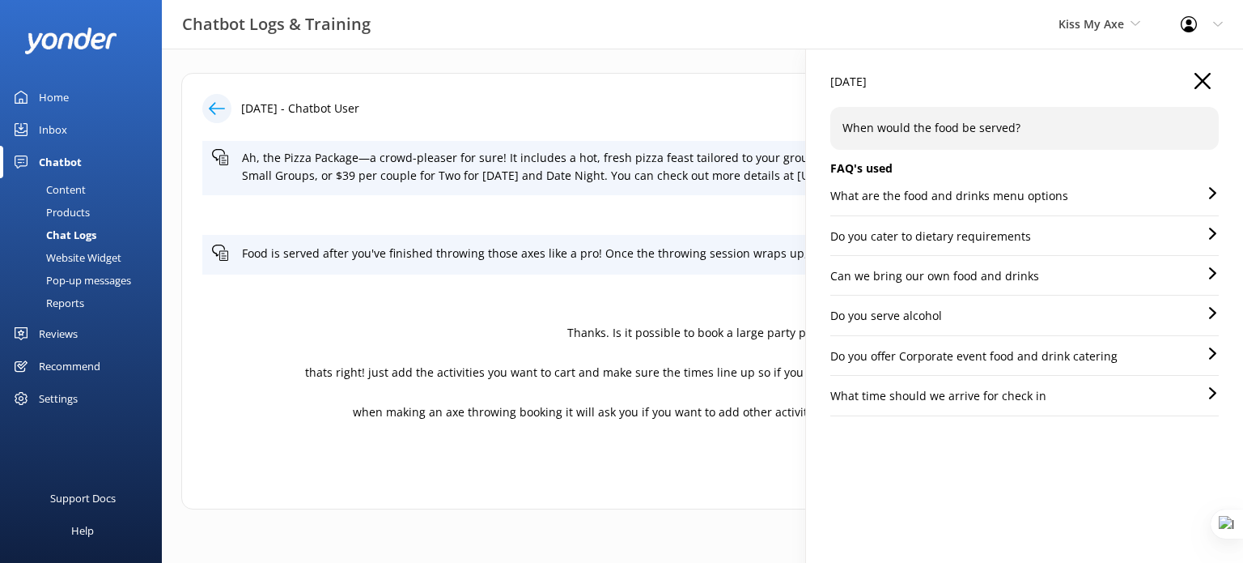
click at [956, 240] on p "Do you cater to dietary requirements" at bounding box center [931, 236] width 201 height 18
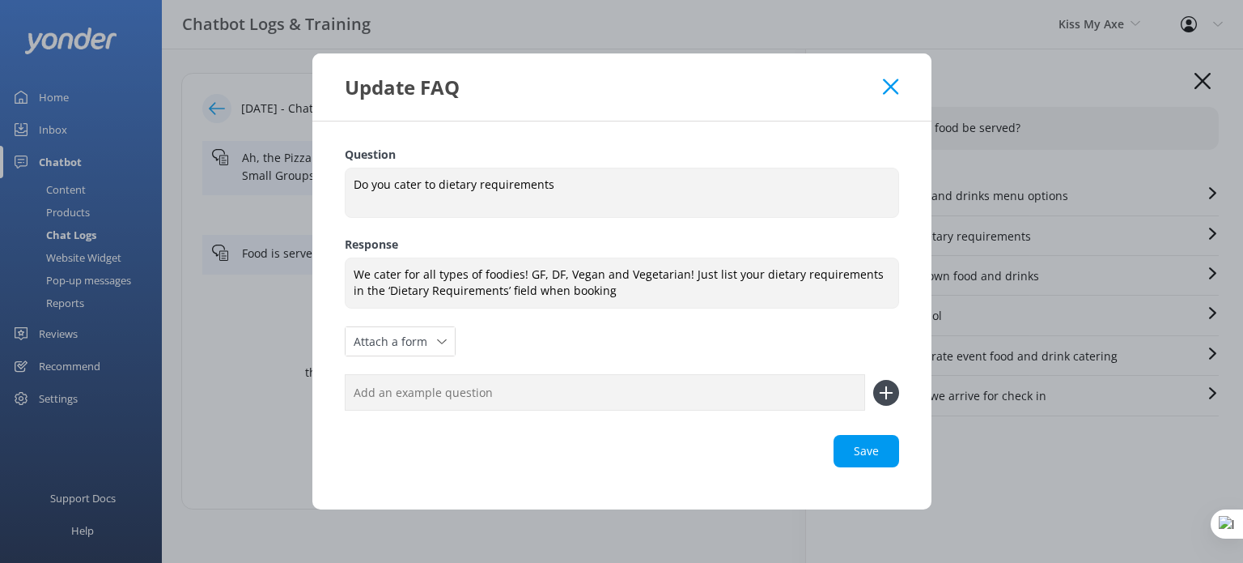
click at [896, 90] on icon at bounding box center [890, 87] width 15 height 16
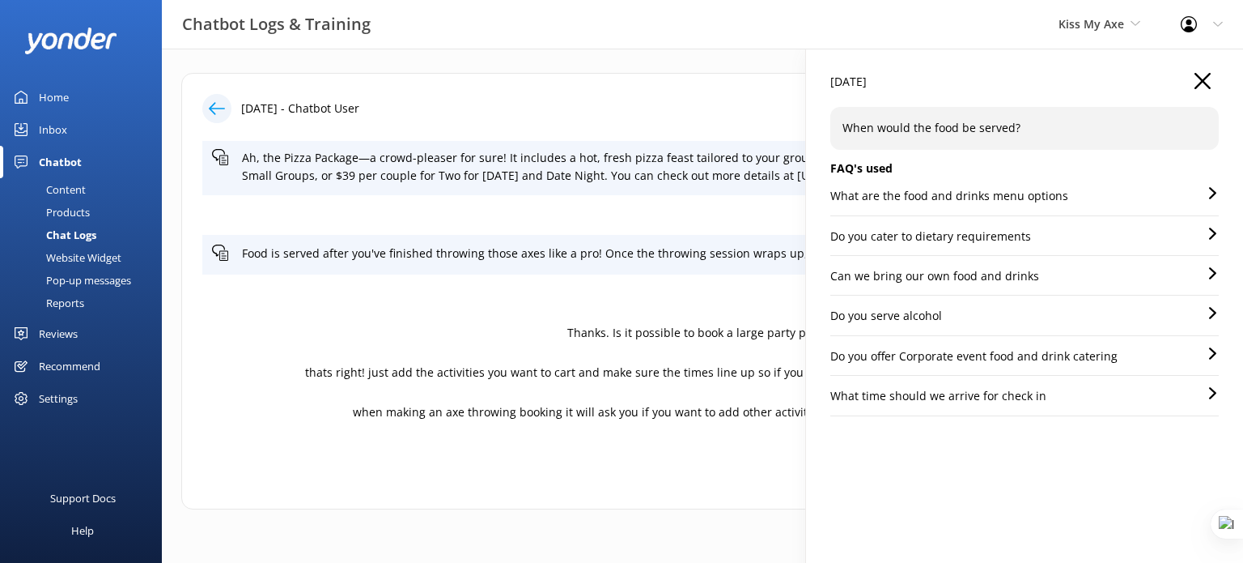
click at [929, 271] on p "Can we bring our own food and drinks" at bounding box center [935, 276] width 209 height 18
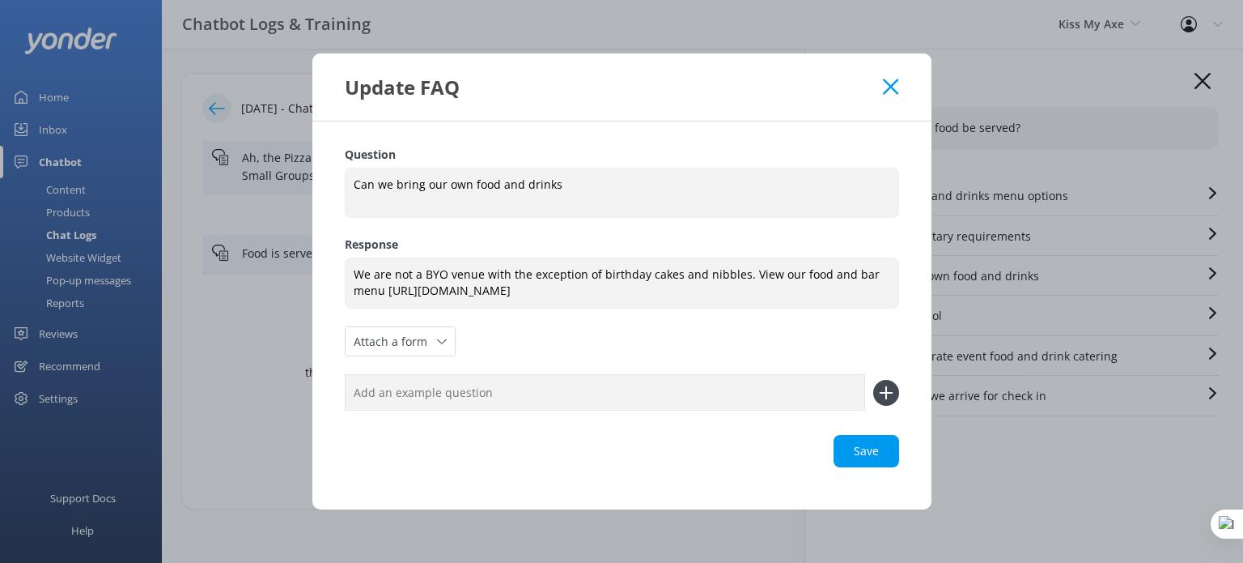
click at [891, 89] on icon at bounding box center [890, 87] width 15 height 16
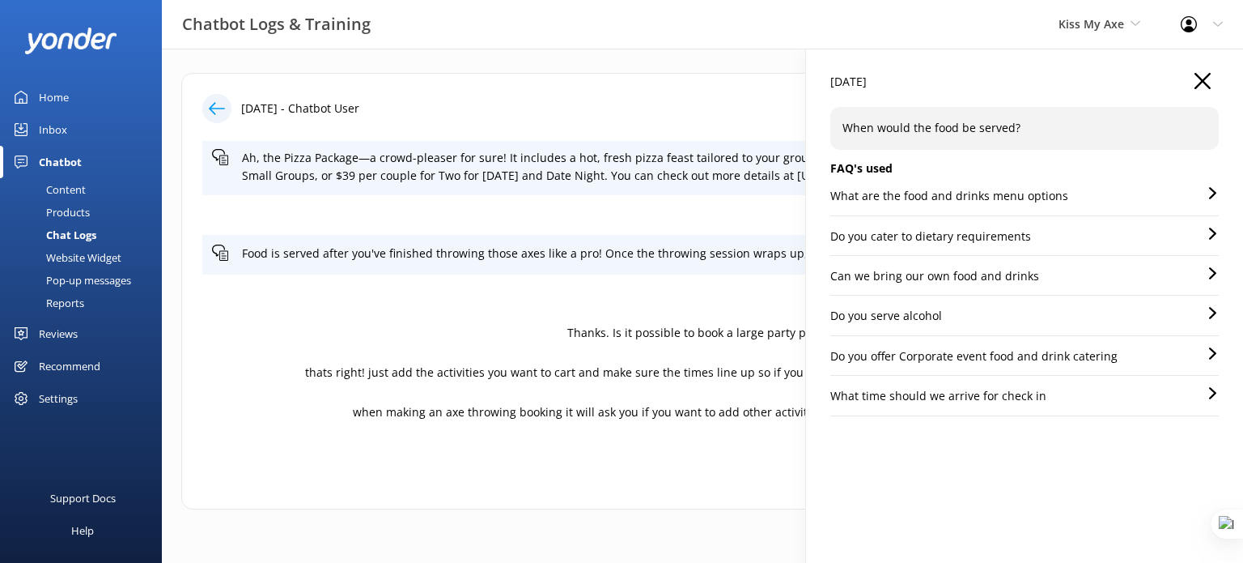
click at [913, 319] on p "Do you serve alcohol" at bounding box center [887, 316] width 112 height 18
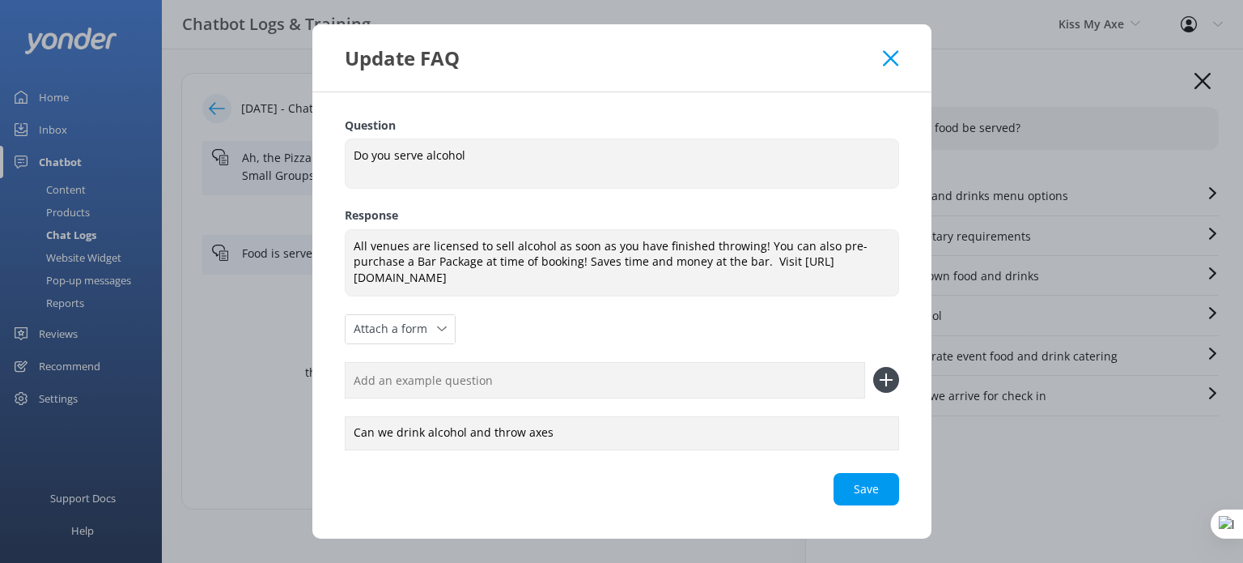
click at [898, 56] on icon at bounding box center [890, 58] width 15 height 16
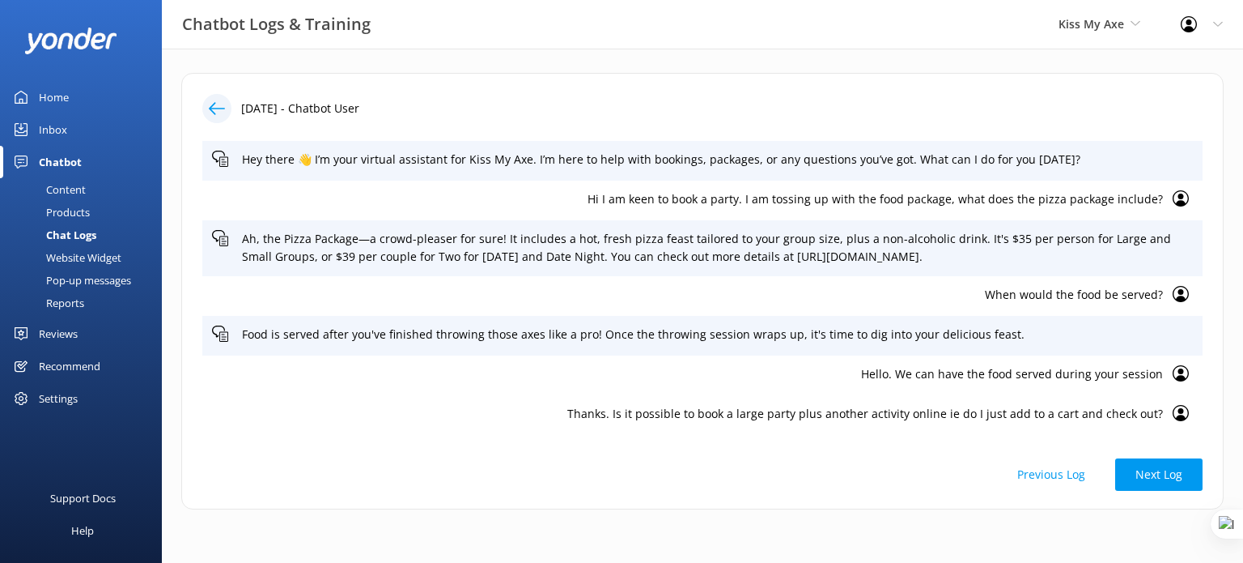
click at [58, 94] on div "Home" at bounding box center [54, 97] width 30 height 32
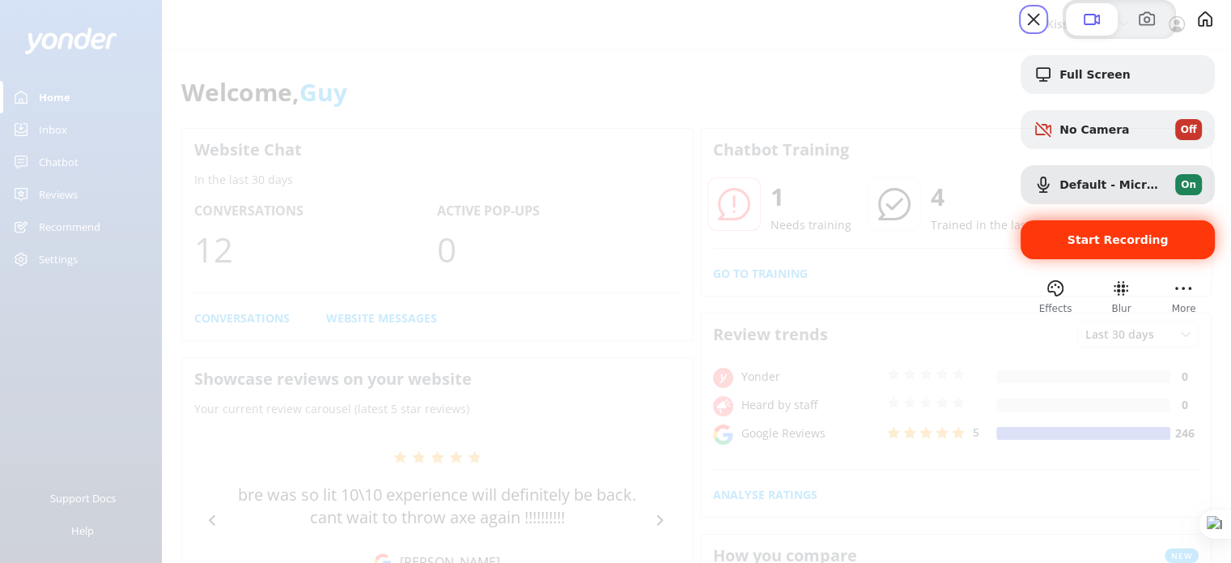
click at [1095, 246] on span "Start Recording" at bounding box center [1118, 239] width 101 height 13
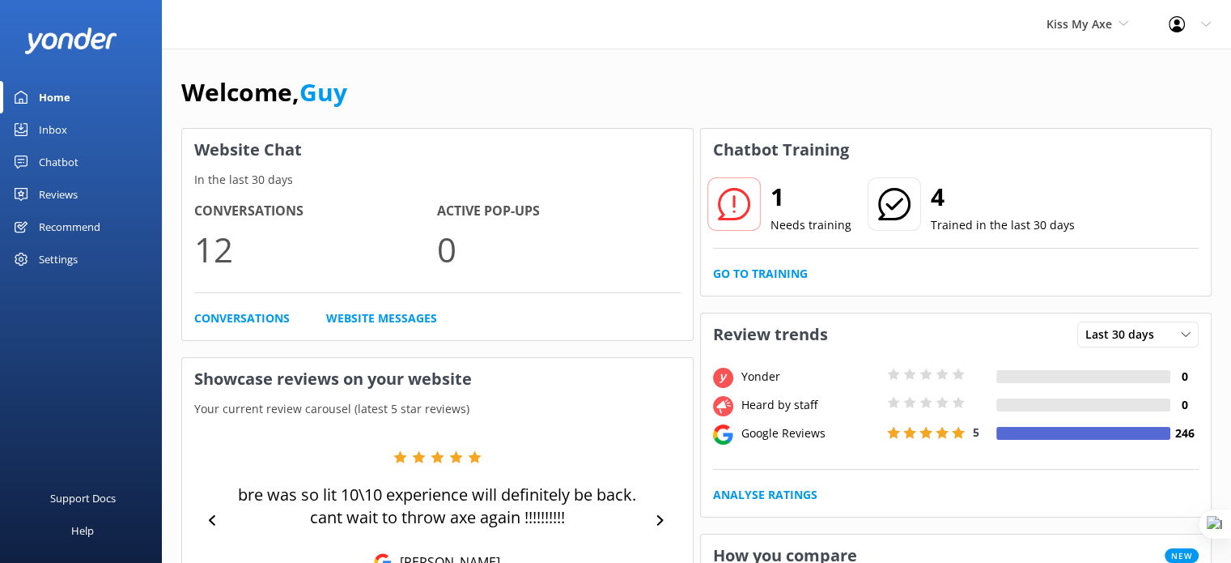
click at [68, 159] on div "Chatbot" at bounding box center [59, 162] width 40 height 32
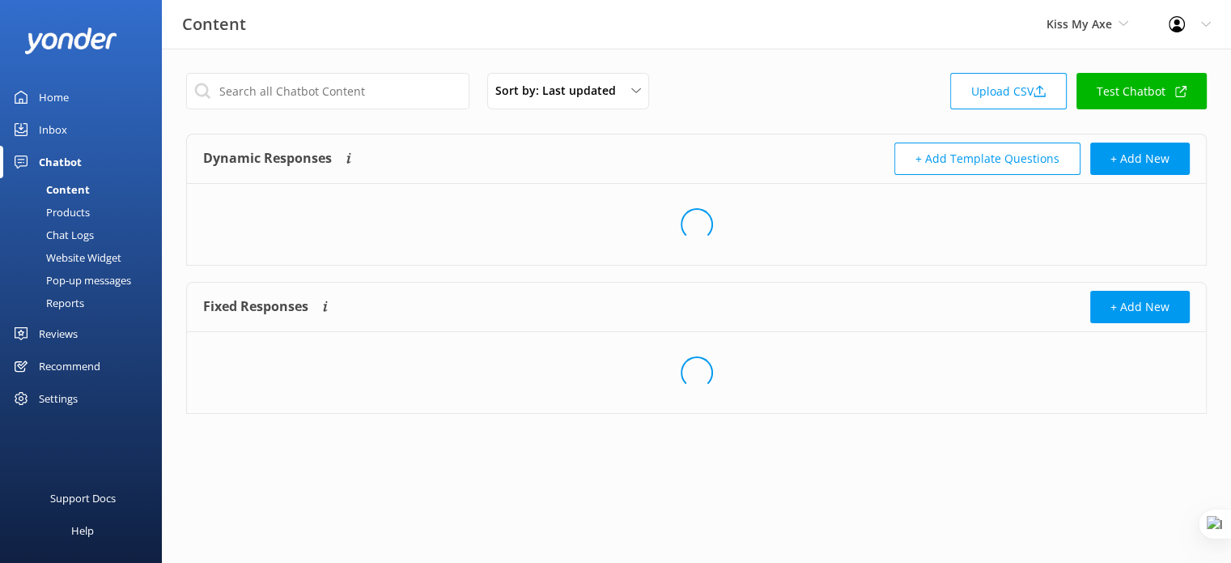
click at [87, 232] on div "Chat Logs" at bounding box center [52, 234] width 84 height 23
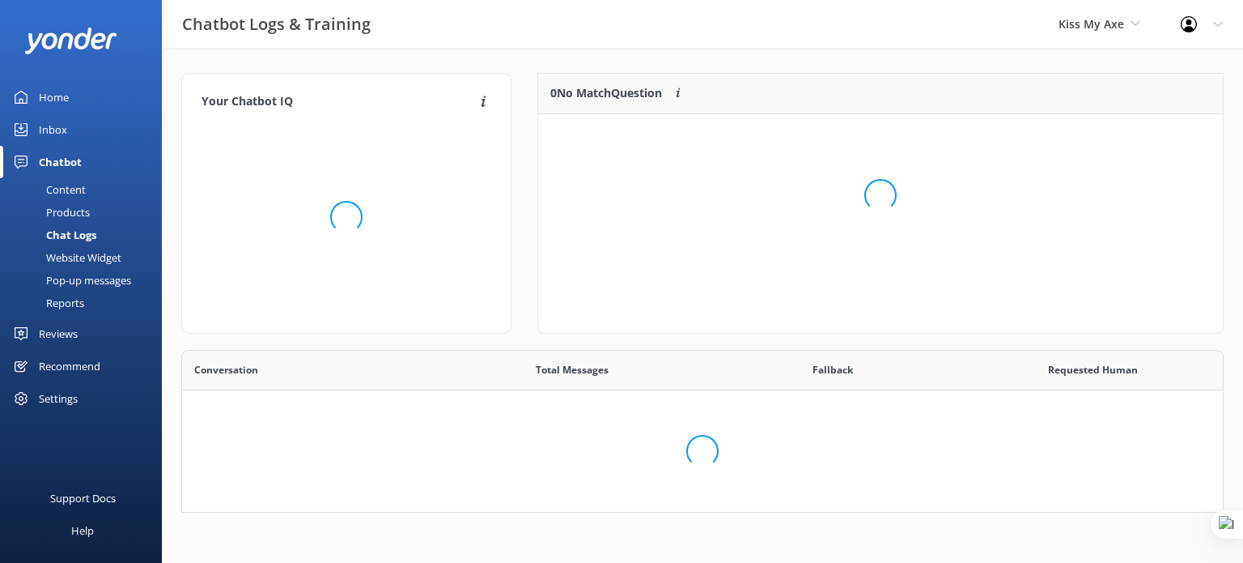
scroll to position [555, 1017]
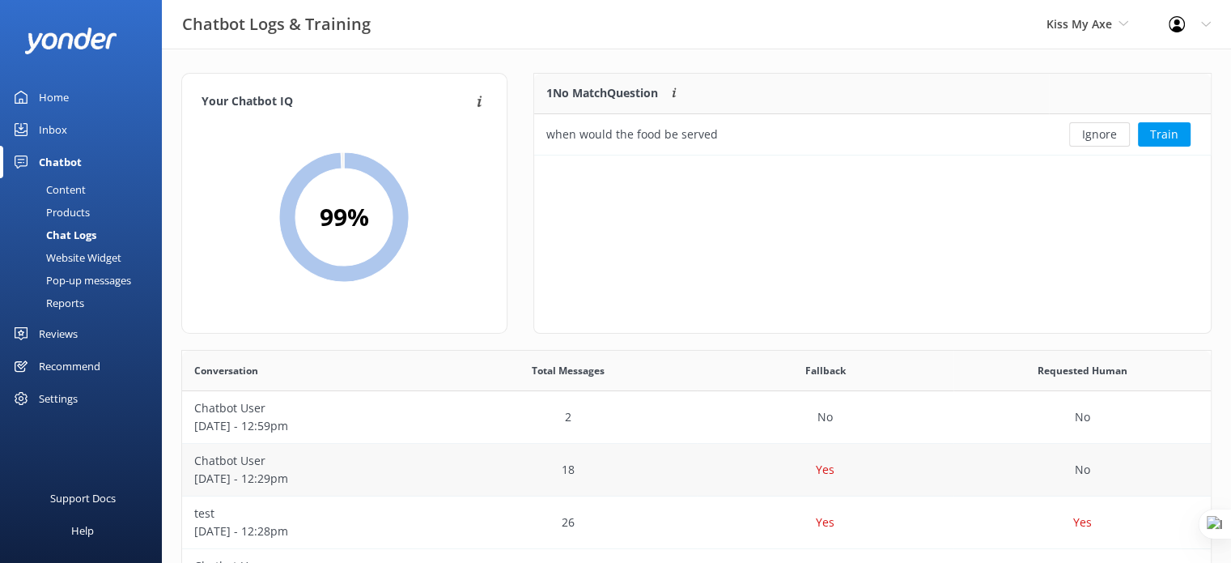
click at [606, 457] on div "18" at bounding box center [568, 470] width 257 height 53
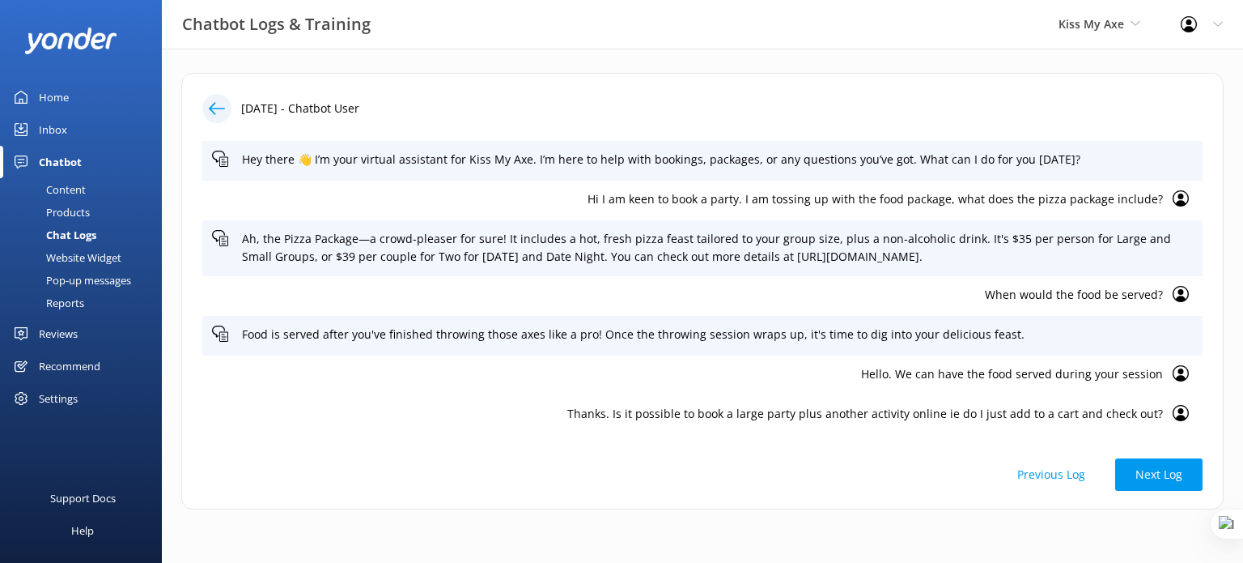
click at [1086, 291] on p "When would the food be served?" at bounding box center [687, 295] width 951 height 18
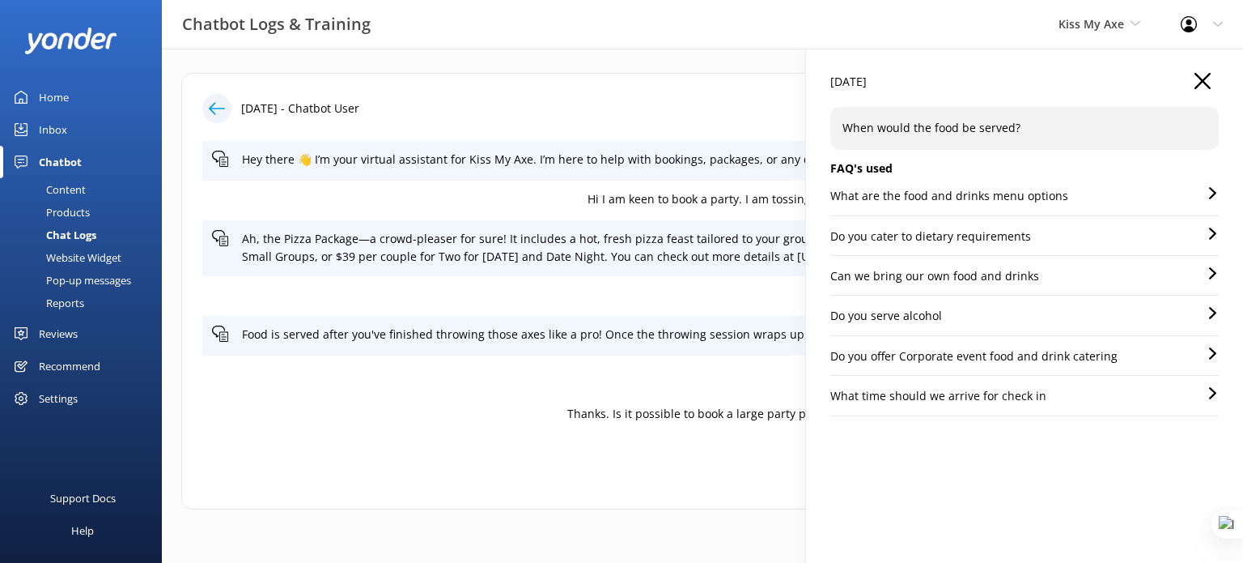
click at [995, 201] on p "What are the food and drinks menu options" at bounding box center [950, 196] width 238 height 18
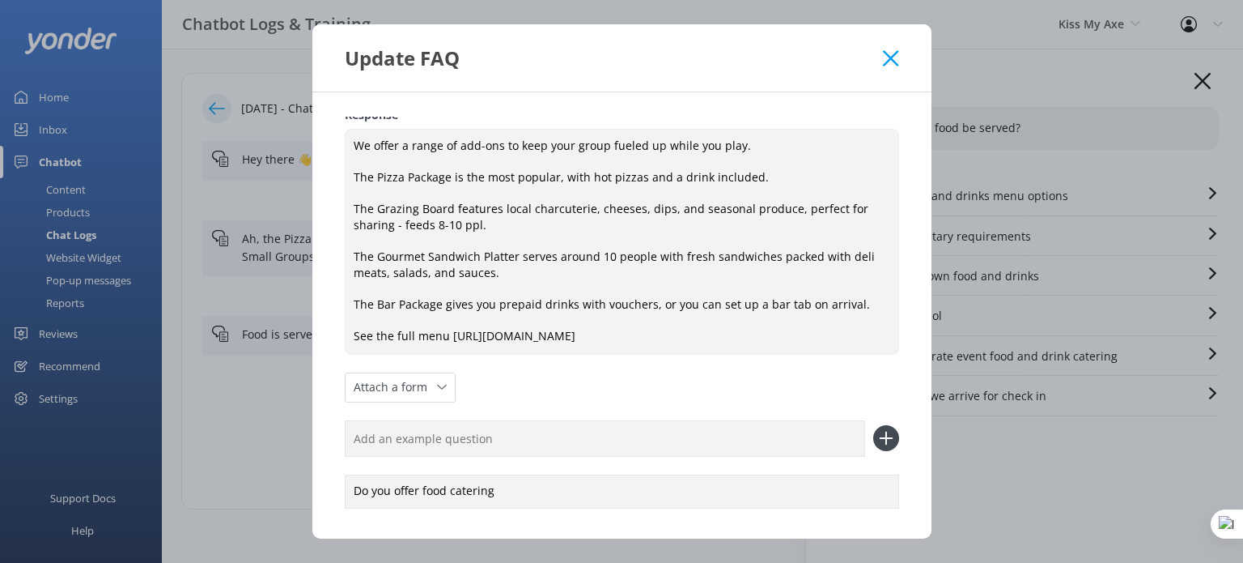
scroll to position [61, 0]
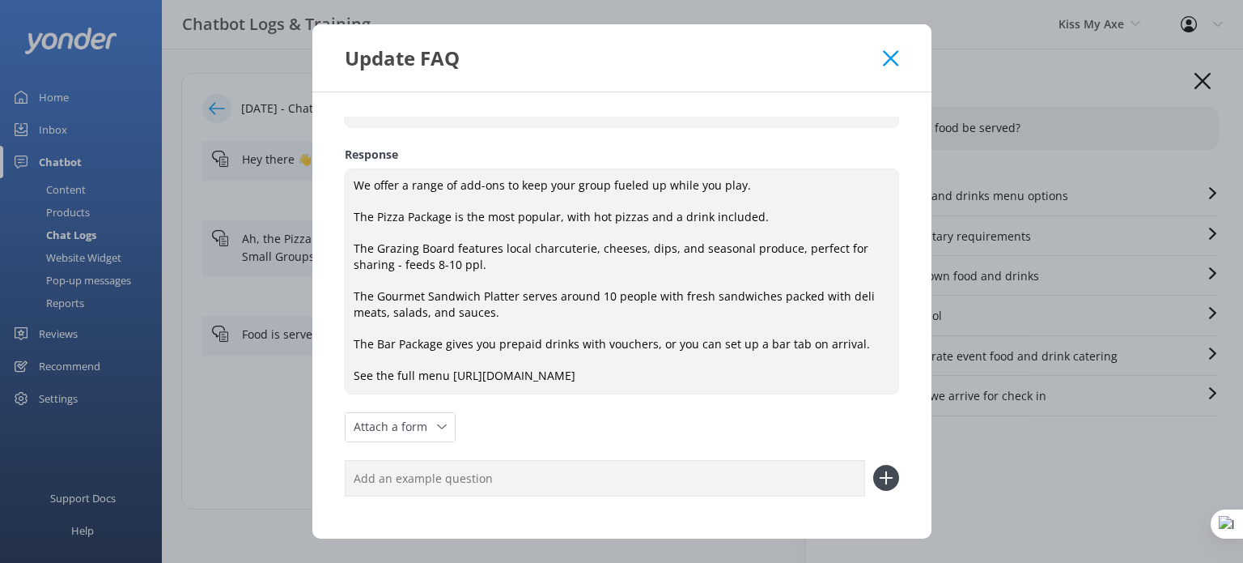
click at [893, 53] on icon at bounding box center [890, 58] width 15 height 16
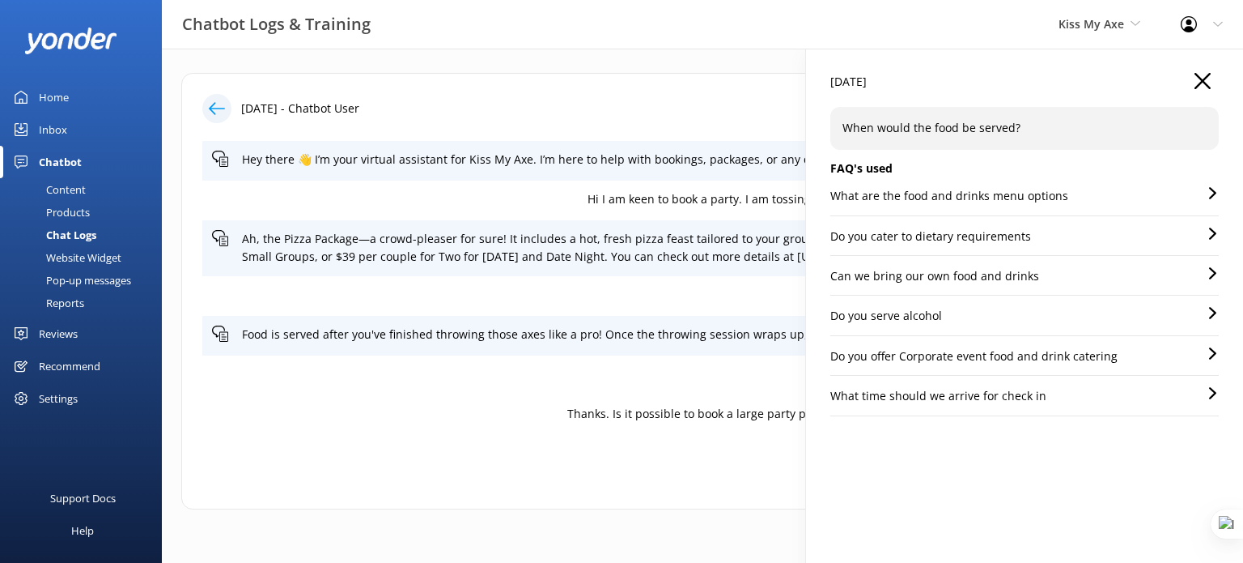
click at [926, 321] on p "Do you serve alcohol" at bounding box center [887, 316] width 112 height 18
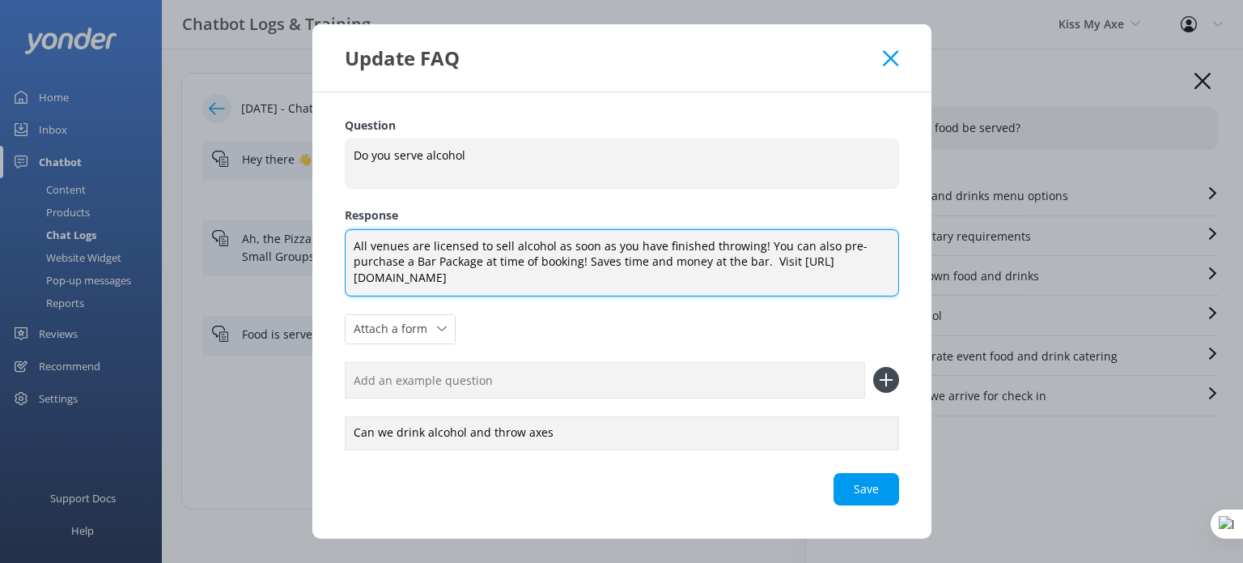
drag, startPoint x: 354, startPoint y: 245, endPoint x: 750, endPoint y: 238, distance: 396.7
click at [750, 238] on textarea "All venues are licensed to sell alcohol as soon as you have finished throwing! …" at bounding box center [622, 262] width 555 height 67
click at [563, 245] on textarea "All venues are licensed to sell alcohol as soon as you have finished throwing! …" at bounding box center [622, 262] width 555 height 67
drag, startPoint x: 757, startPoint y: 243, endPoint x: 352, endPoint y: 243, distance: 404.8
click at [352, 243] on textarea "All venues are licensed to sell alcohol as soon as you have finished throwing! …" at bounding box center [622, 262] width 555 height 67
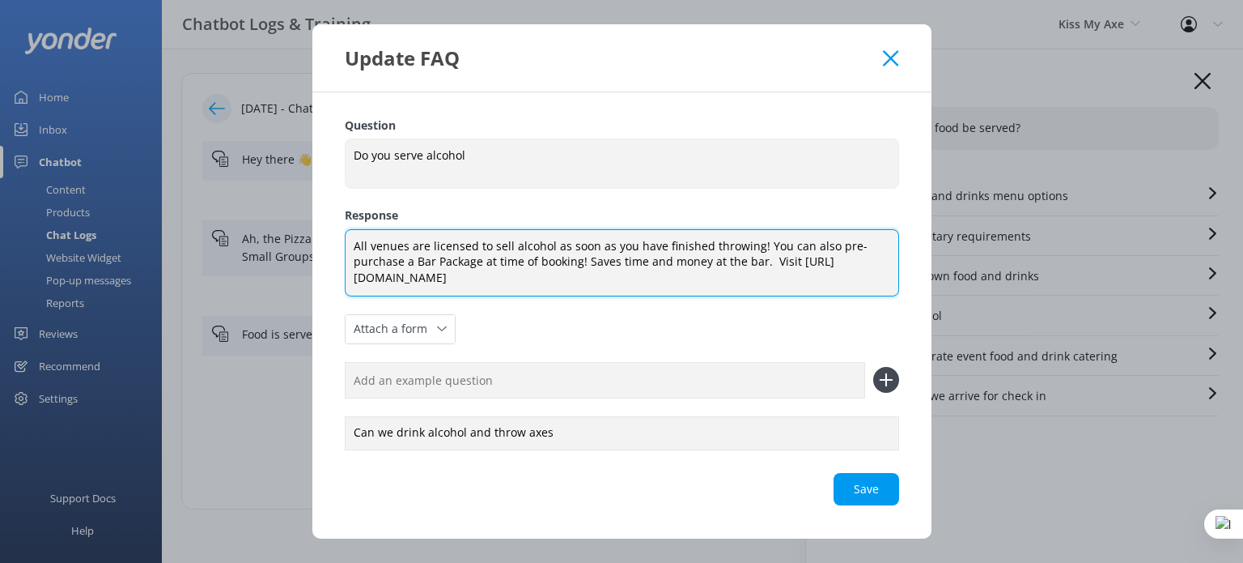
click at [692, 247] on textarea "All venues are licensed to sell alcohol as soon as you have finished throwing! …" at bounding box center [622, 262] width 555 height 67
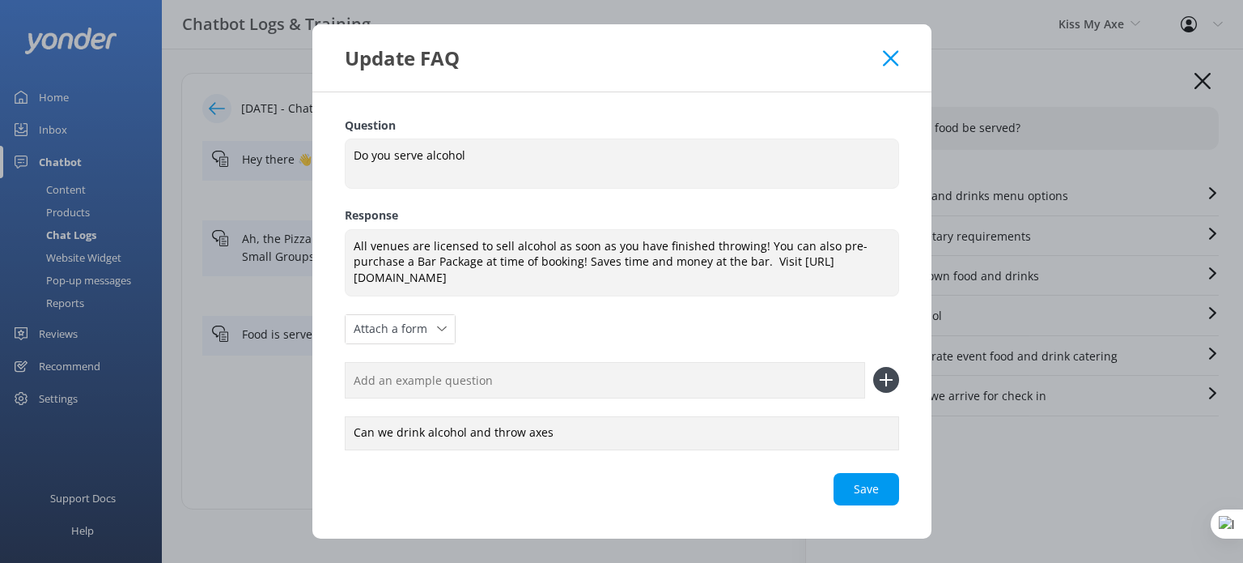
click at [887, 58] on icon at bounding box center [890, 58] width 15 height 16
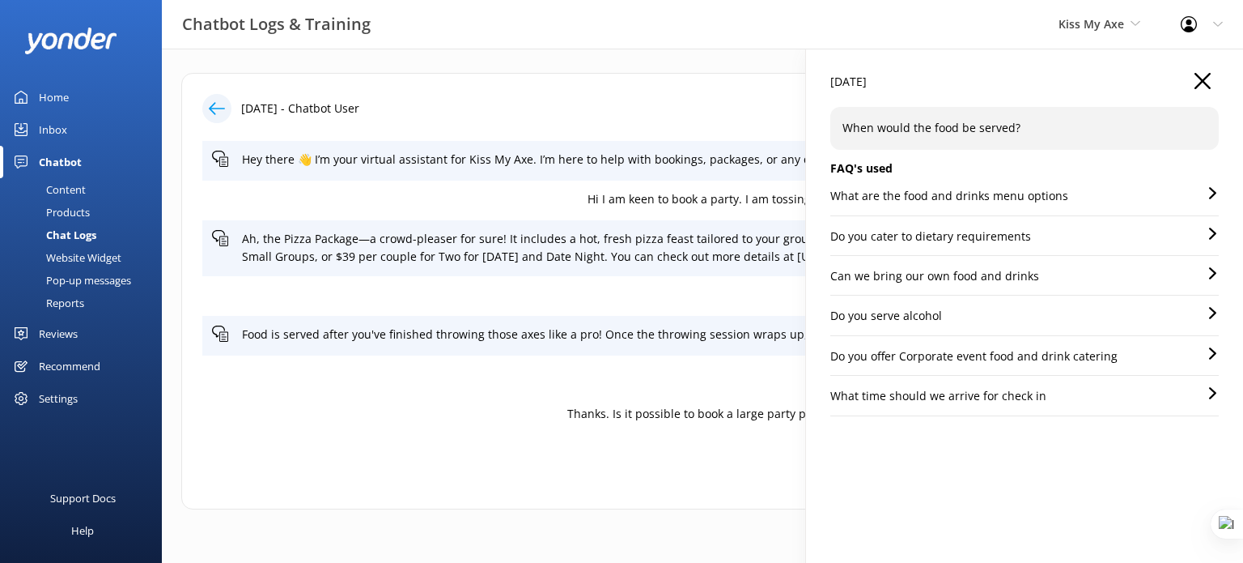
click at [1197, 83] on icon "button" at bounding box center [1203, 81] width 16 height 16
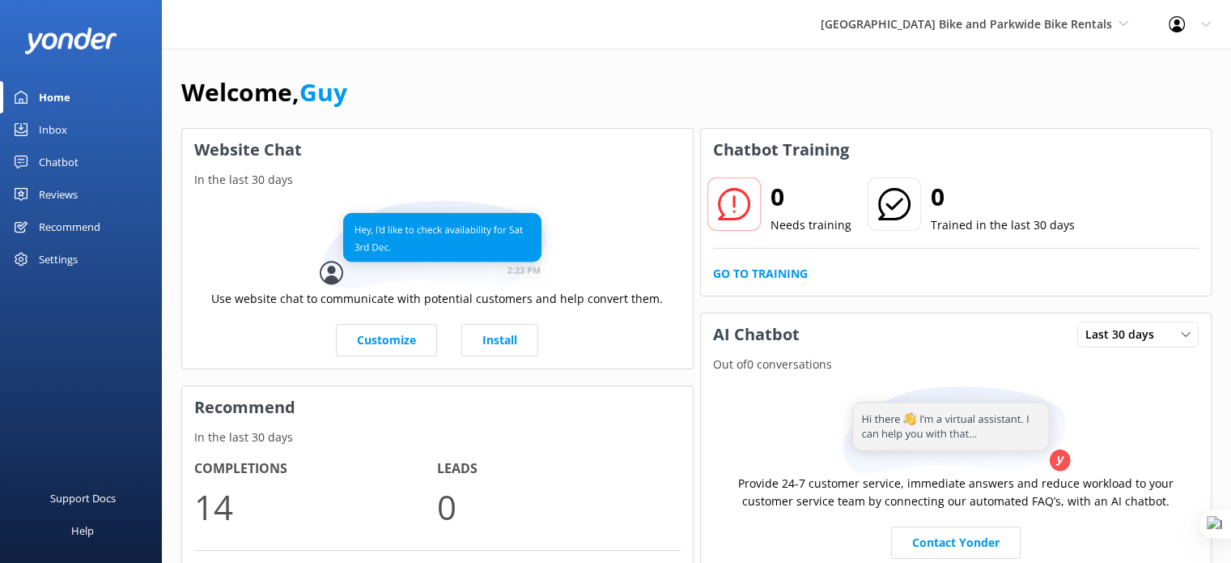
click at [74, 253] on div "Settings" at bounding box center [58, 259] width 39 height 32
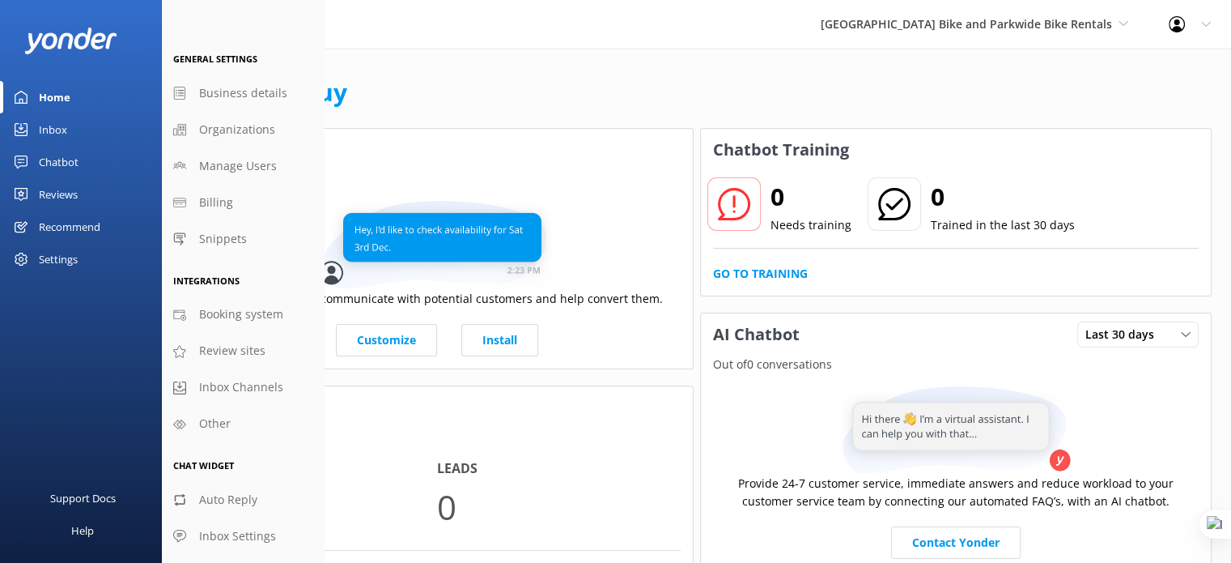
click at [74, 226] on div "Recommend" at bounding box center [70, 226] width 62 height 32
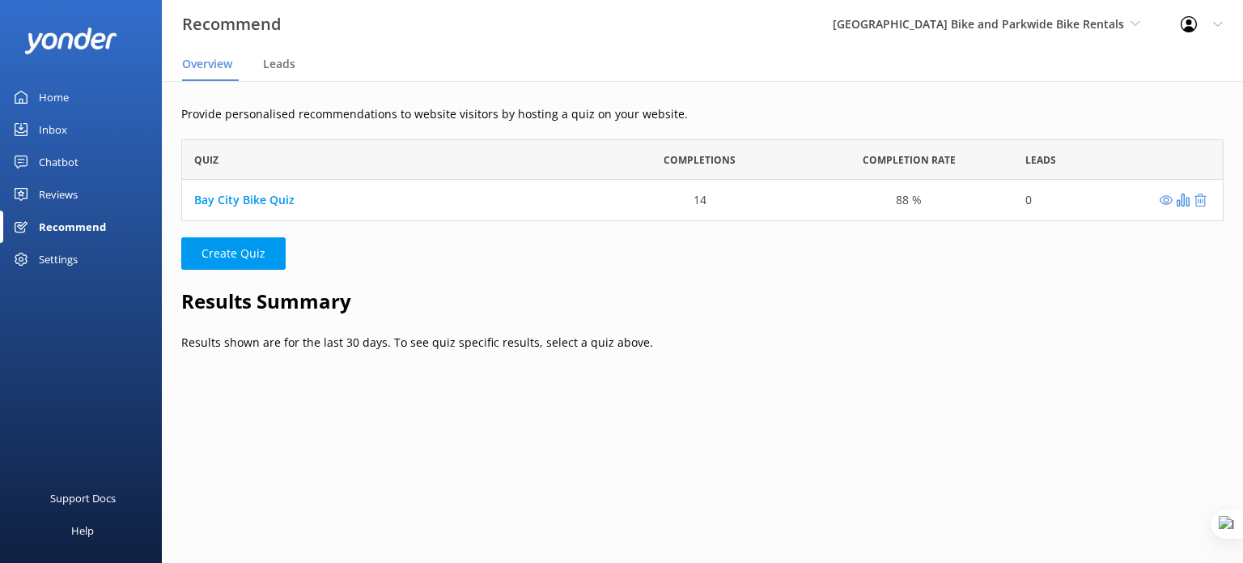
scroll to position [13, 13]
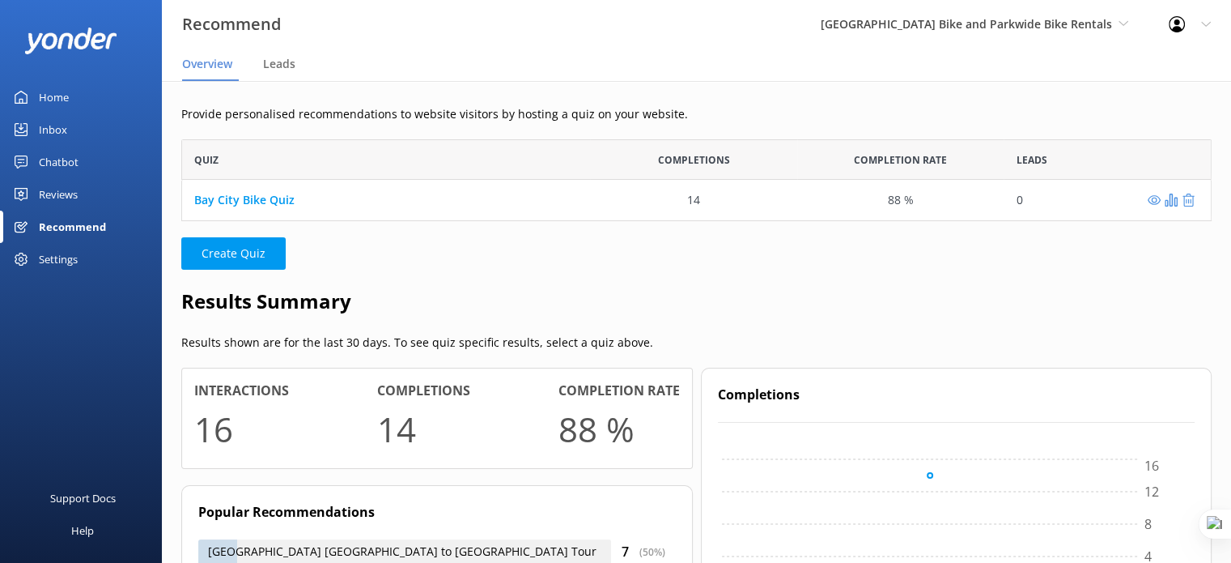
click at [266, 203] on link "Bay City Bike Quiz" at bounding box center [244, 199] width 100 height 15
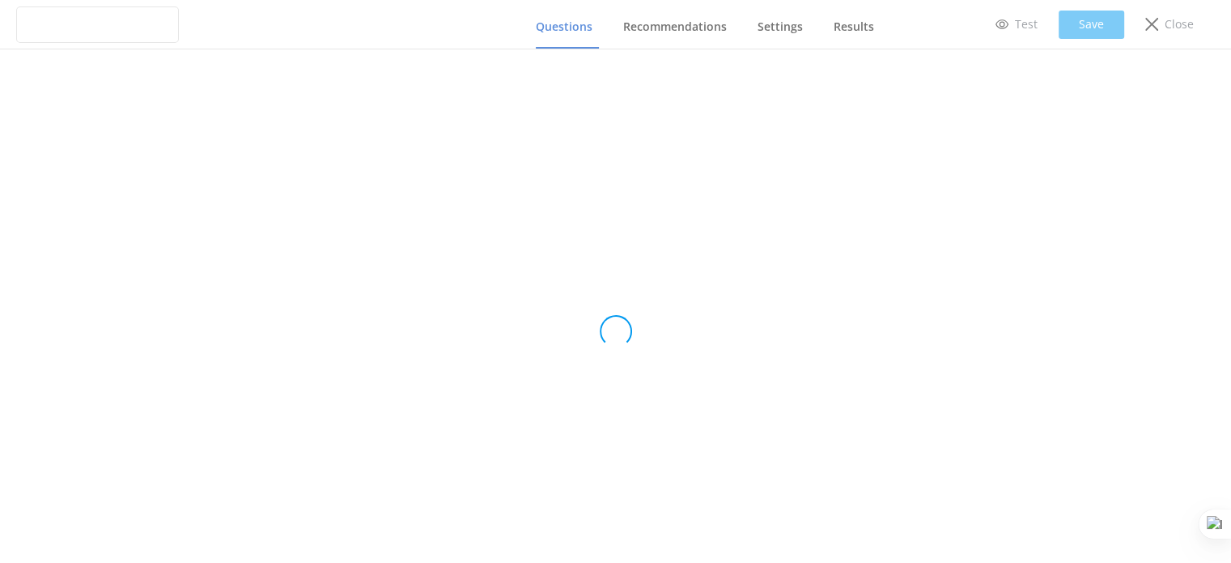
type input "Bay City Bike Quiz"
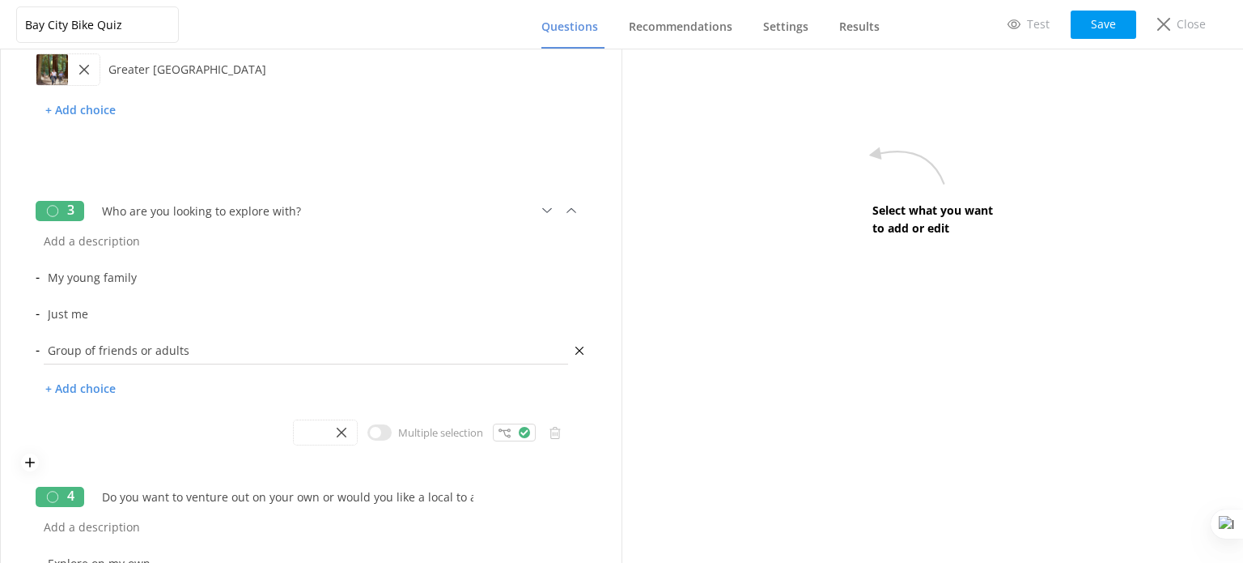
scroll to position [424, 0]
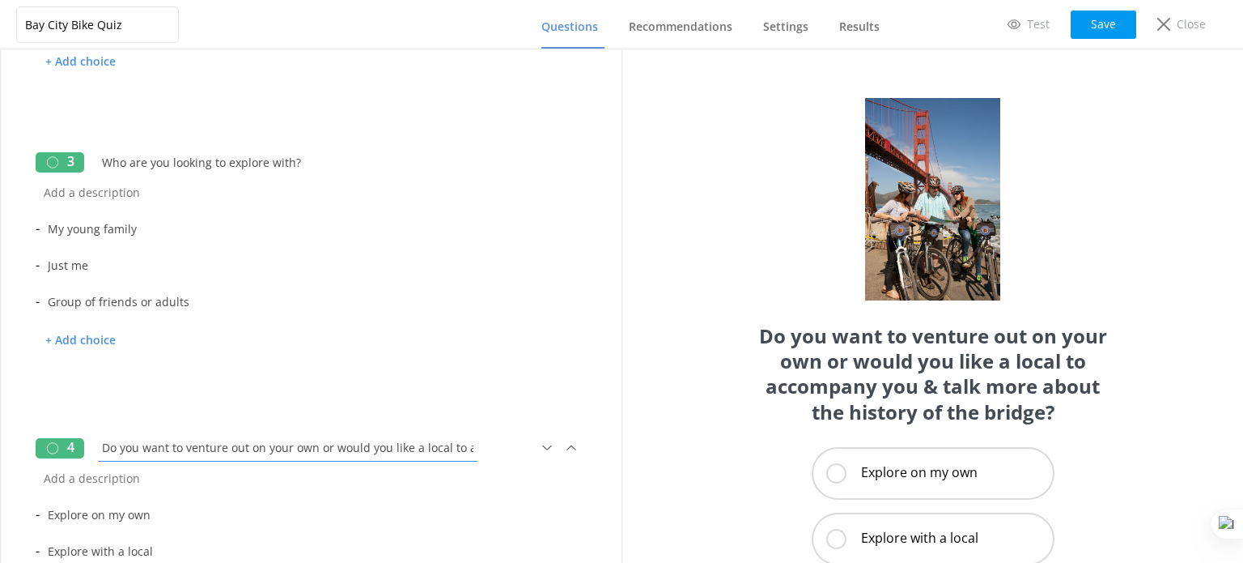
click at [327, 446] on input "Do you want to venture out on your own or would you like a local to accompany y…" at bounding box center [288, 447] width 388 height 36
drag, startPoint x: 253, startPoint y: 444, endPoint x: 522, endPoint y: 444, distance: 269.6
click at [522, 444] on div "Do you want to venture out on your own or would you like a local to accompany y…" at bounding box center [316, 448] width 444 height 38
click at [410, 448] on input "Do you want to venture out on your own or would you like a local to accompany y…" at bounding box center [288, 447] width 388 height 36
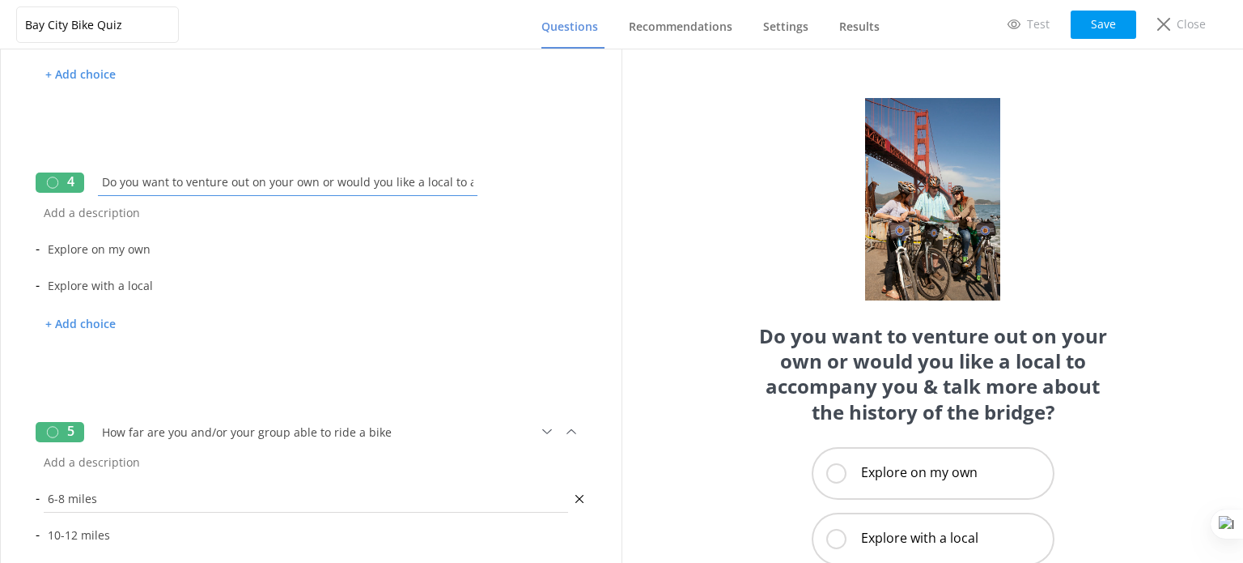
scroll to position [810, 0]
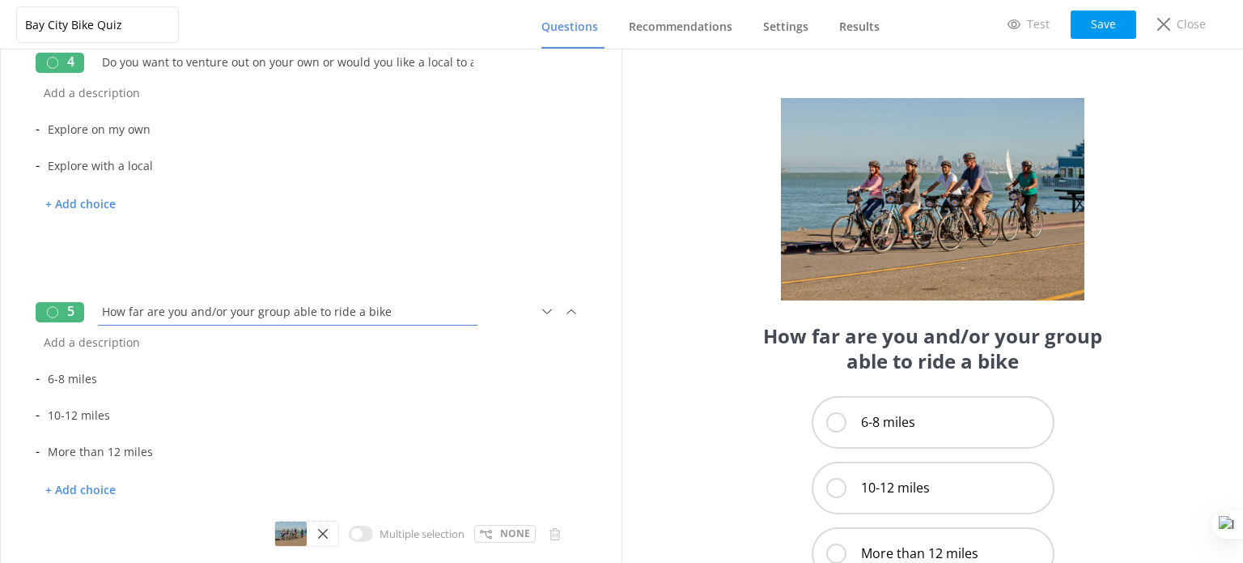
click at [401, 320] on input "How far are you and/or your group able to ride a bike" at bounding box center [288, 311] width 388 height 36
type input "How far are you and/or your group able to ride a bike?"
click at [1109, 18] on button "Save" at bounding box center [1104, 25] width 66 height 28
click at [173, 227] on div "- Explore on my own - Explore with a local + Add choice" at bounding box center [311, 173] width 551 height 124
click at [519, 245] on icon at bounding box center [524, 247] width 11 height 11
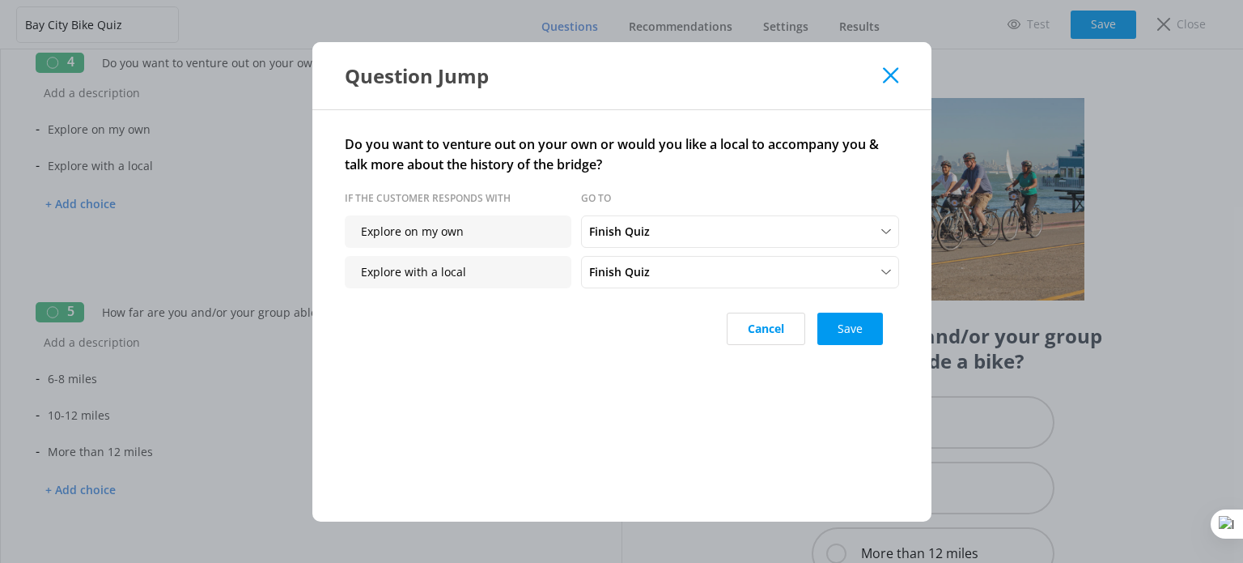
click at [891, 74] on use at bounding box center [890, 74] width 15 height 15
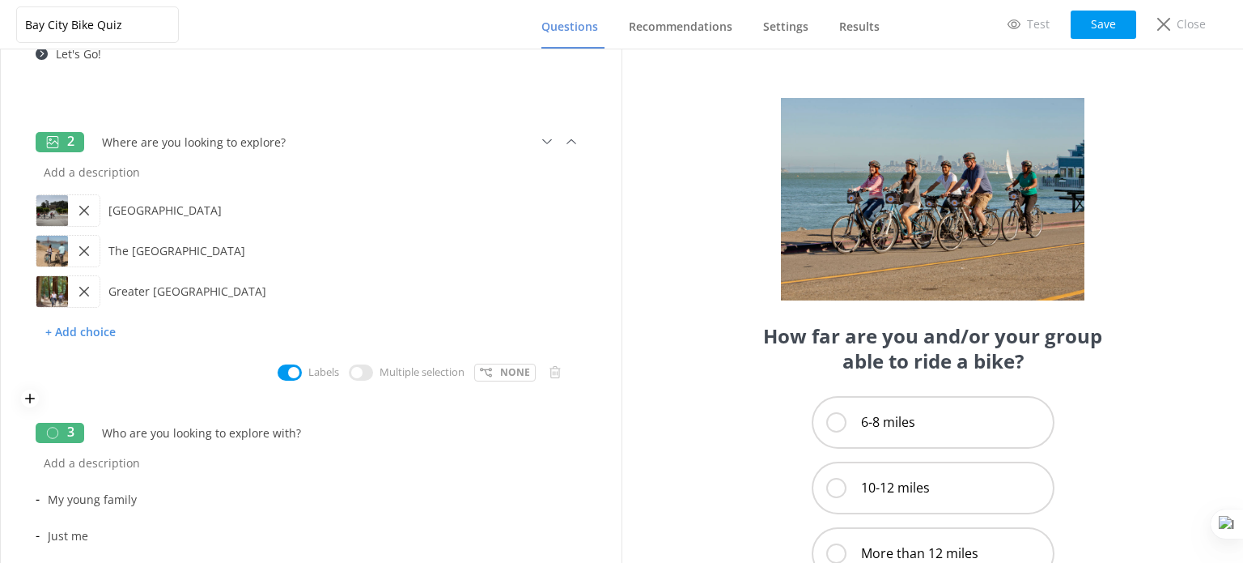
scroll to position [162, 0]
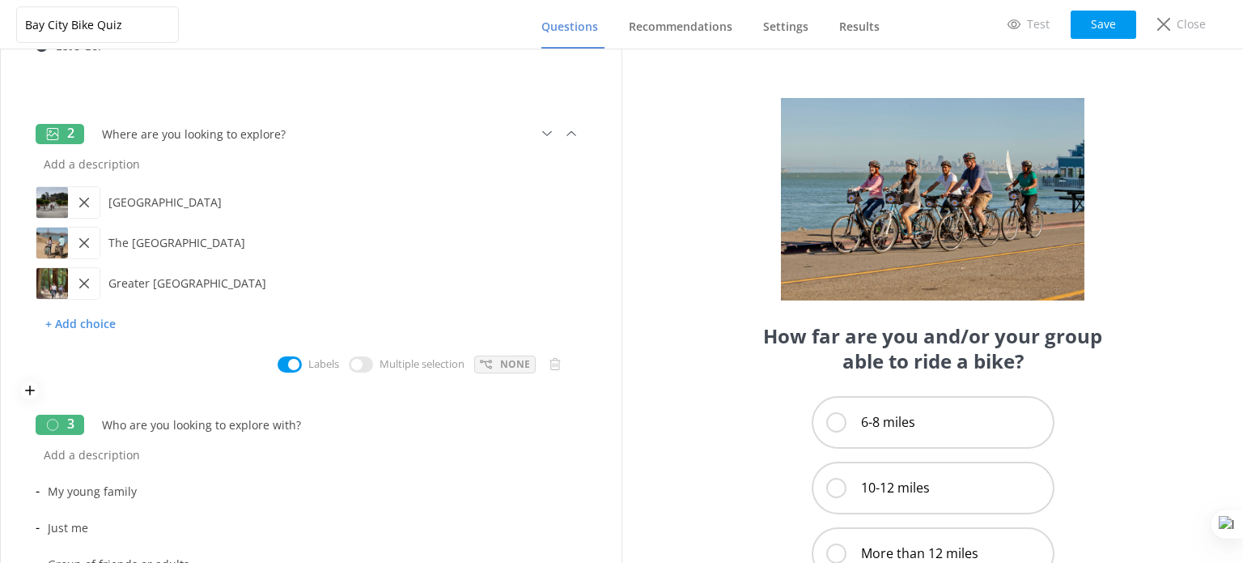
click at [480, 366] on use at bounding box center [486, 363] width 12 height 9
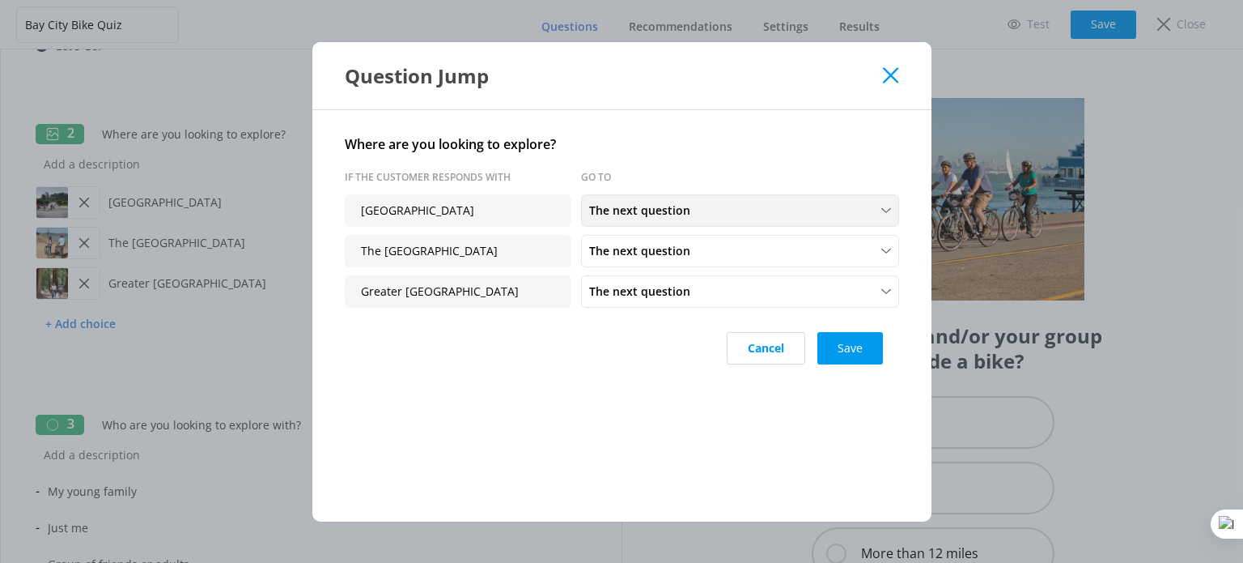
click at [748, 213] on div "The next question" at bounding box center [740, 211] width 310 height 18
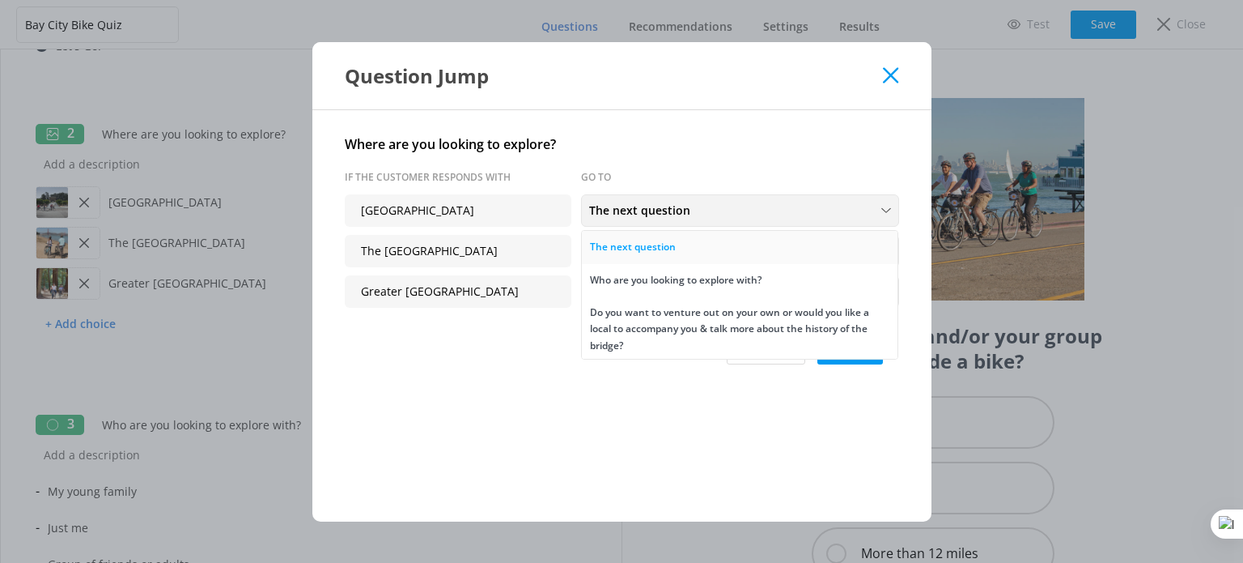
click at [742, 254] on link "The next question" at bounding box center [740, 247] width 316 height 32
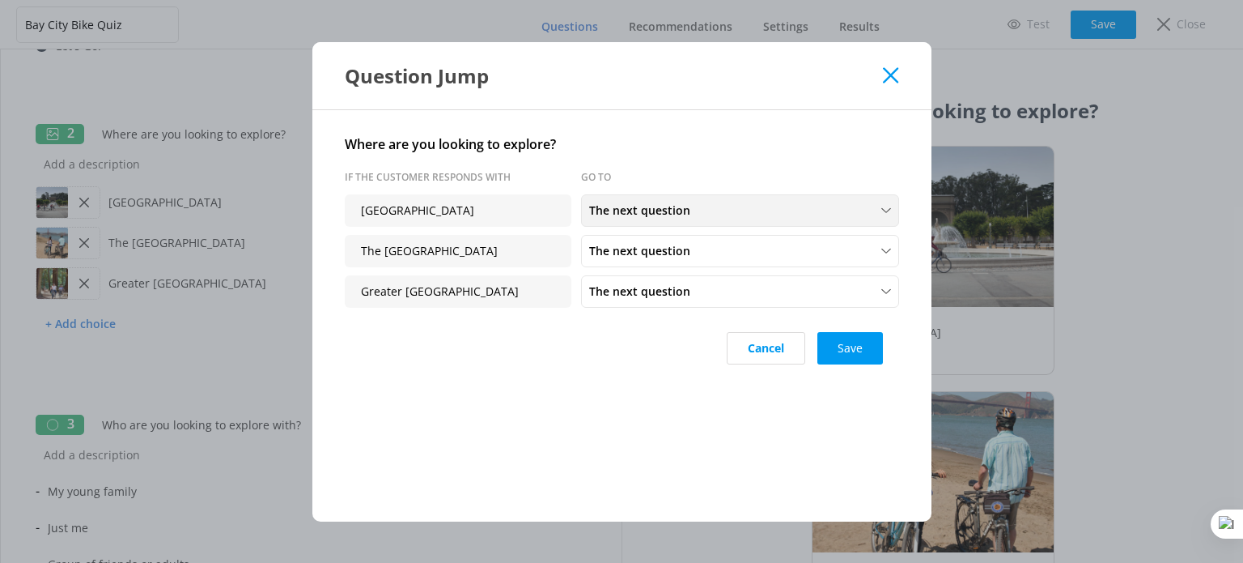
click at [706, 209] on div "The next question" at bounding box center [740, 211] width 310 height 18
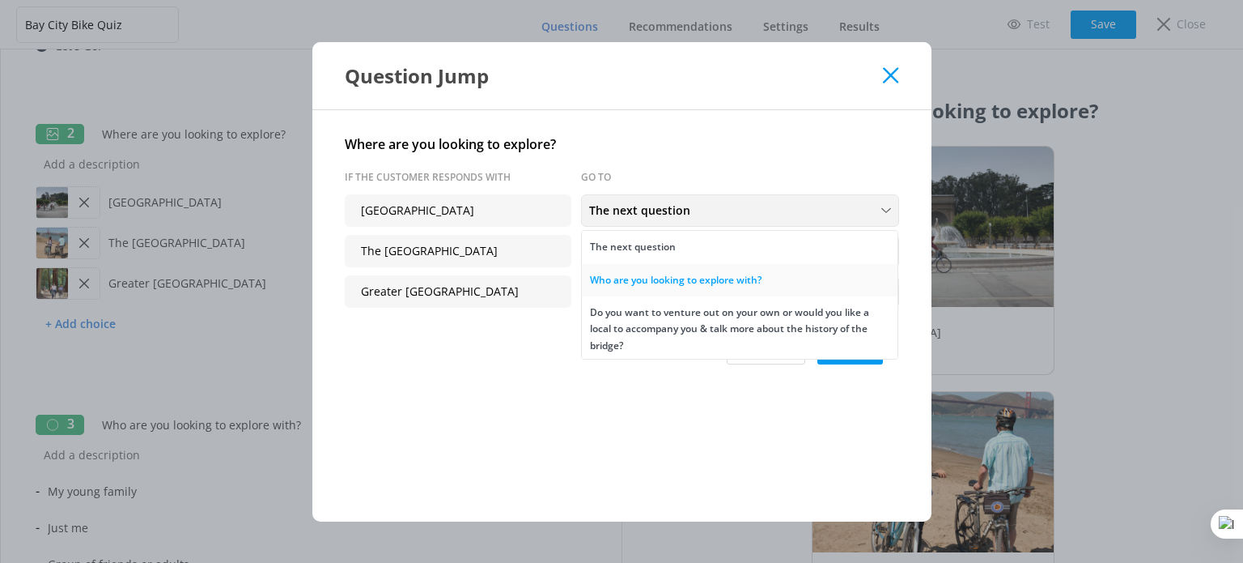
click at [716, 283] on div "Who are you looking to explore with?" at bounding box center [676, 280] width 172 height 16
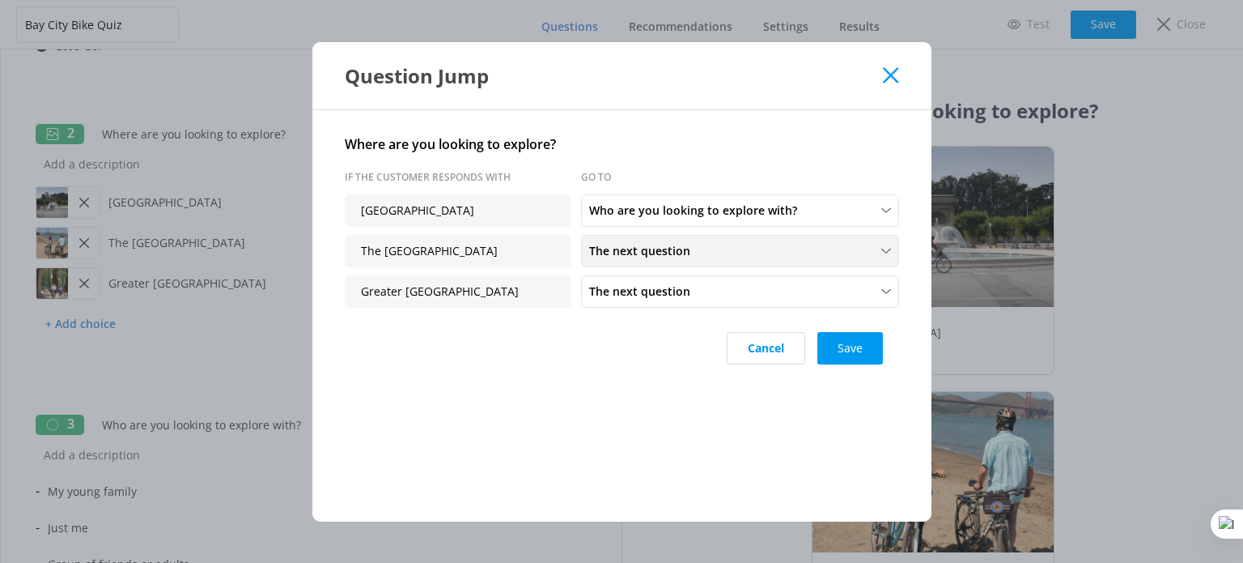
click at [671, 253] on span "The next question" at bounding box center [644, 251] width 111 height 18
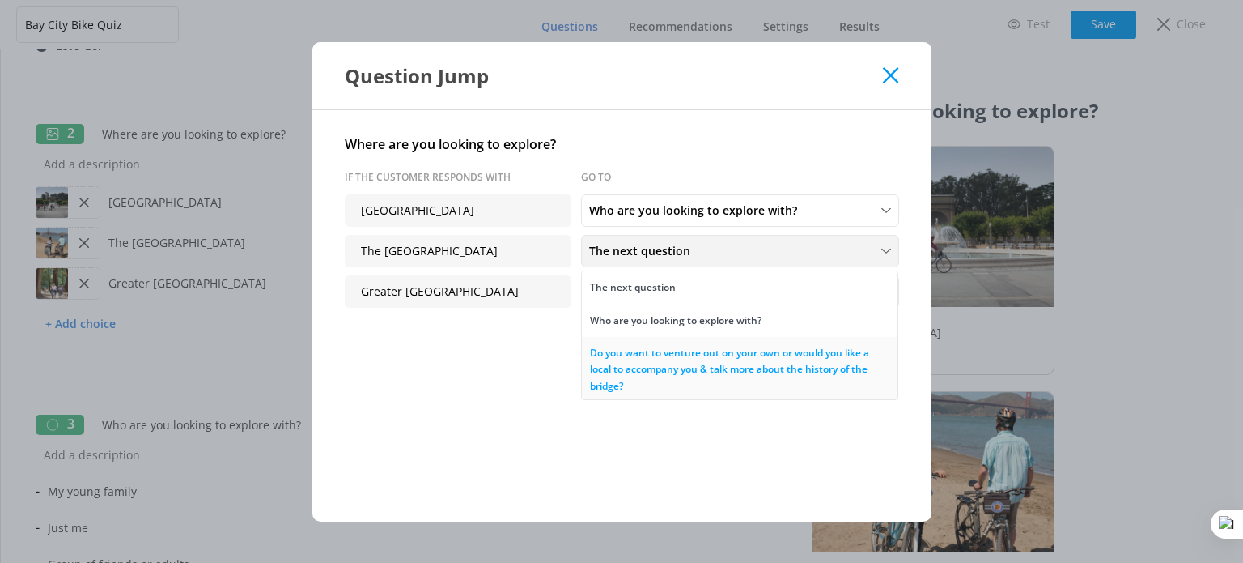
click at [725, 360] on div "Do you want to venture out on your own or would you like a local to accompany y…" at bounding box center [740, 369] width 300 height 49
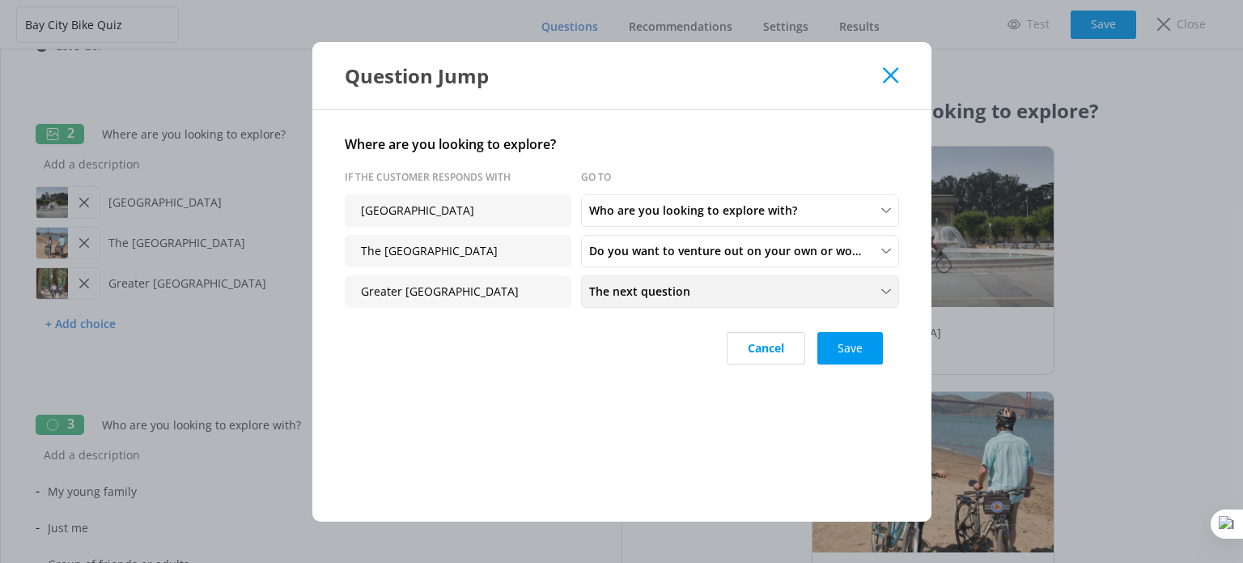
click at [671, 293] on span "The next question" at bounding box center [644, 292] width 111 height 18
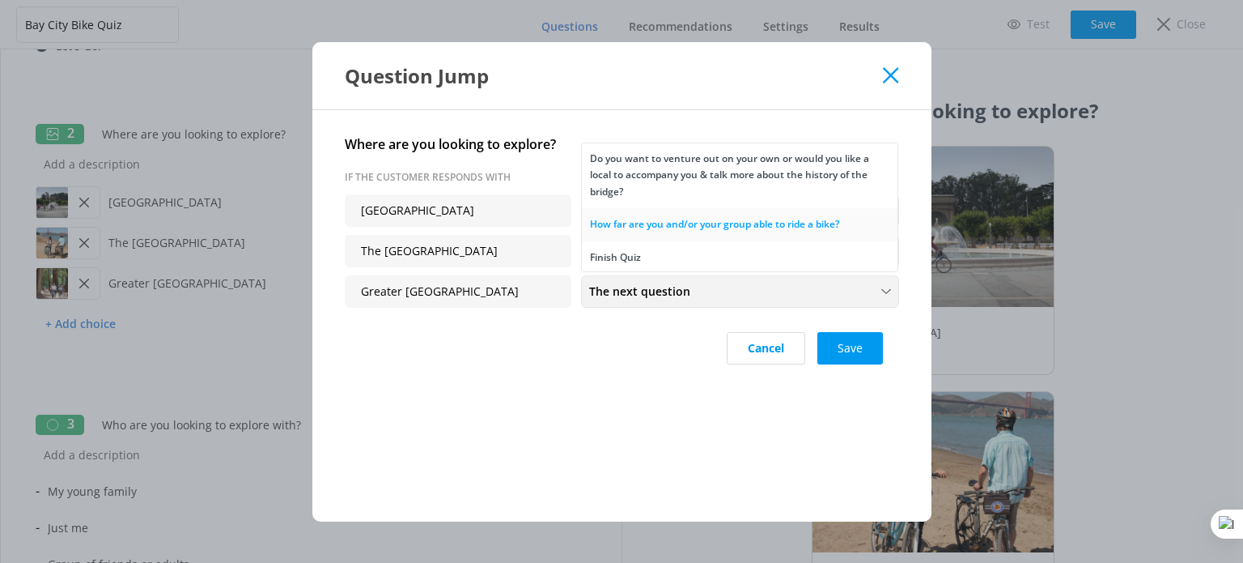
scroll to position [68, 0]
click at [669, 222] on div "How far are you and/or your group able to ride a bike?" at bounding box center [714, 223] width 249 height 16
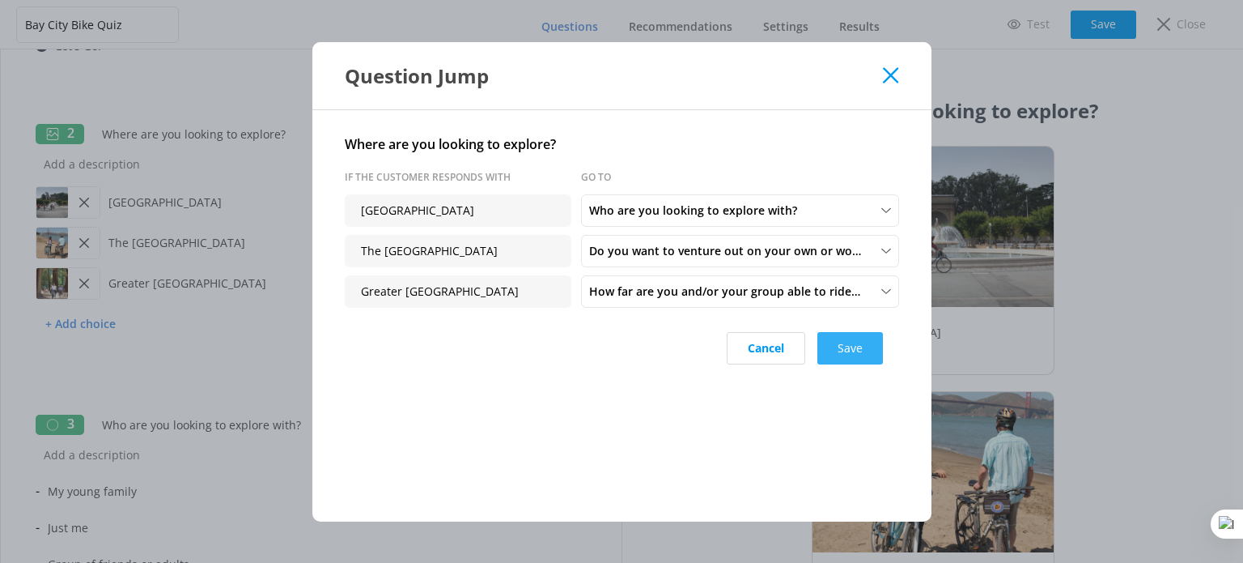
click at [865, 350] on button "Save" at bounding box center [851, 348] width 66 height 32
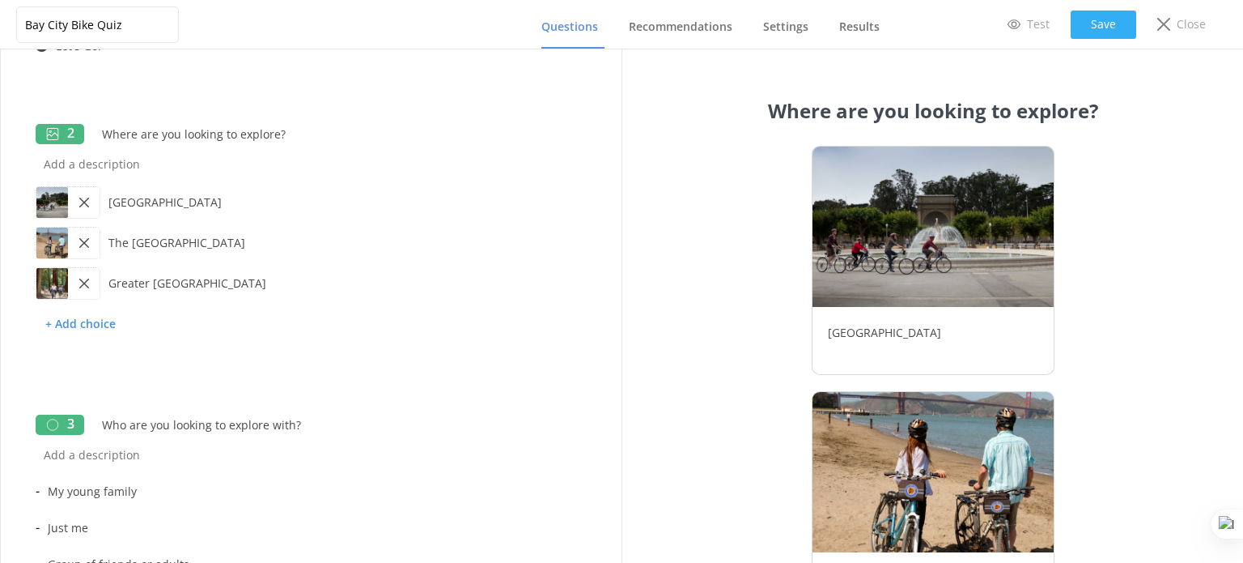
click at [1102, 19] on button "Save" at bounding box center [1104, 25] width 66 height 28
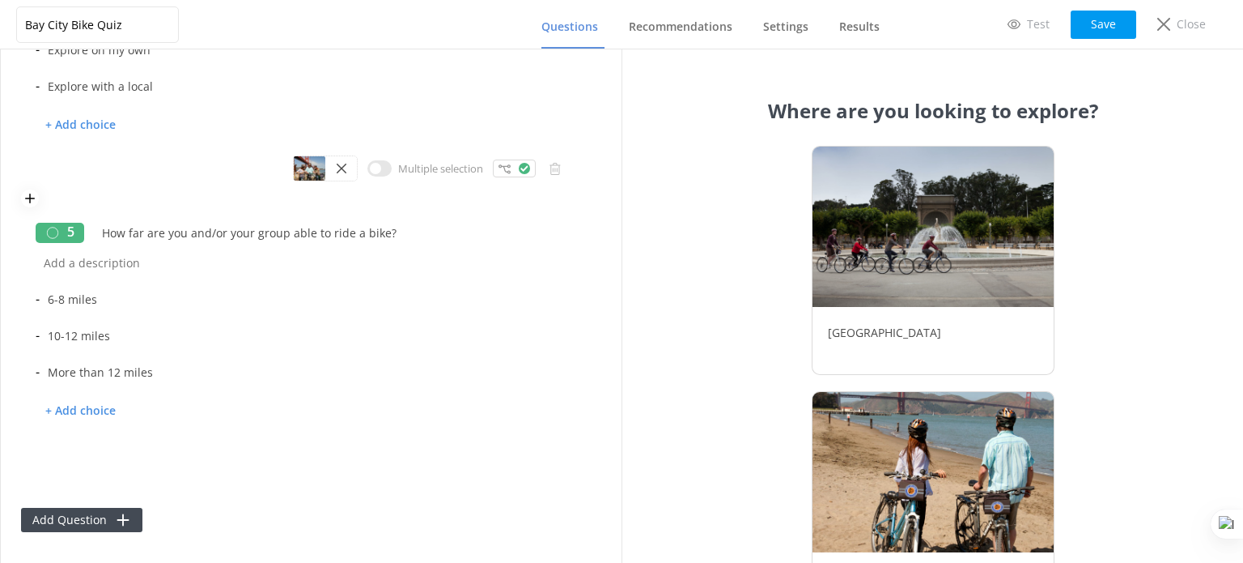
scroll to position [890, 0]
